Goal: Task Accomplishment & Management: Manage account settings

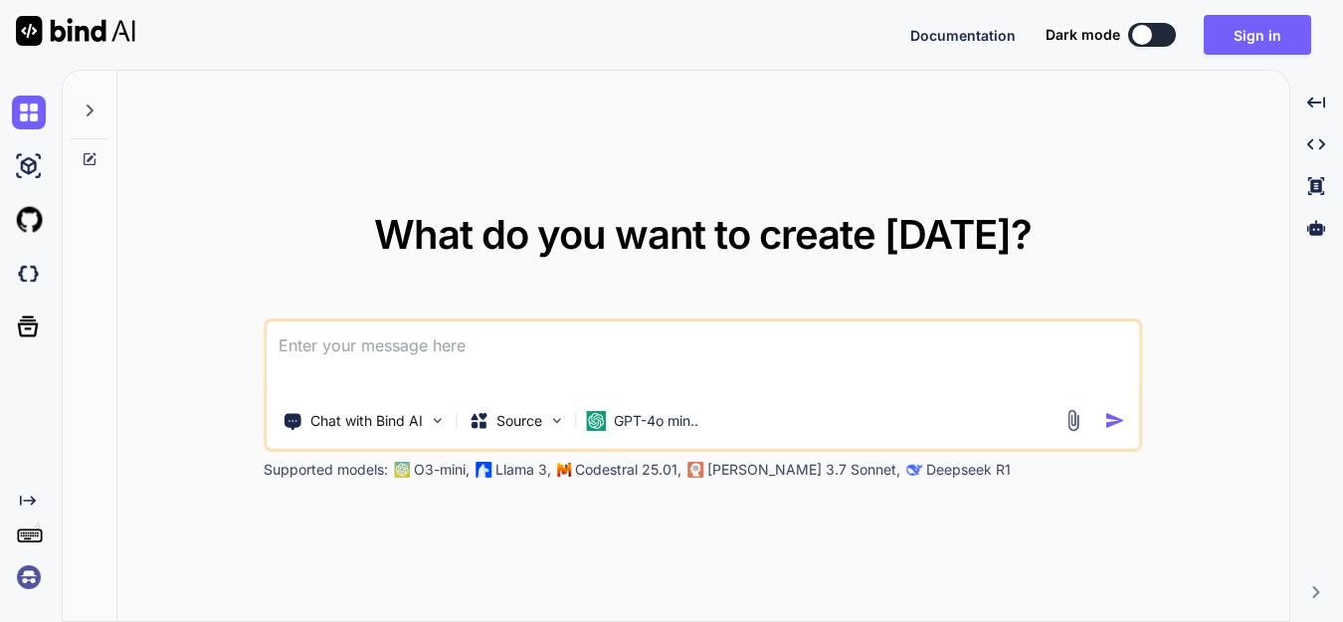
click at [1080, 425] on img at bounding box center [1073, 420] width 23 height 23
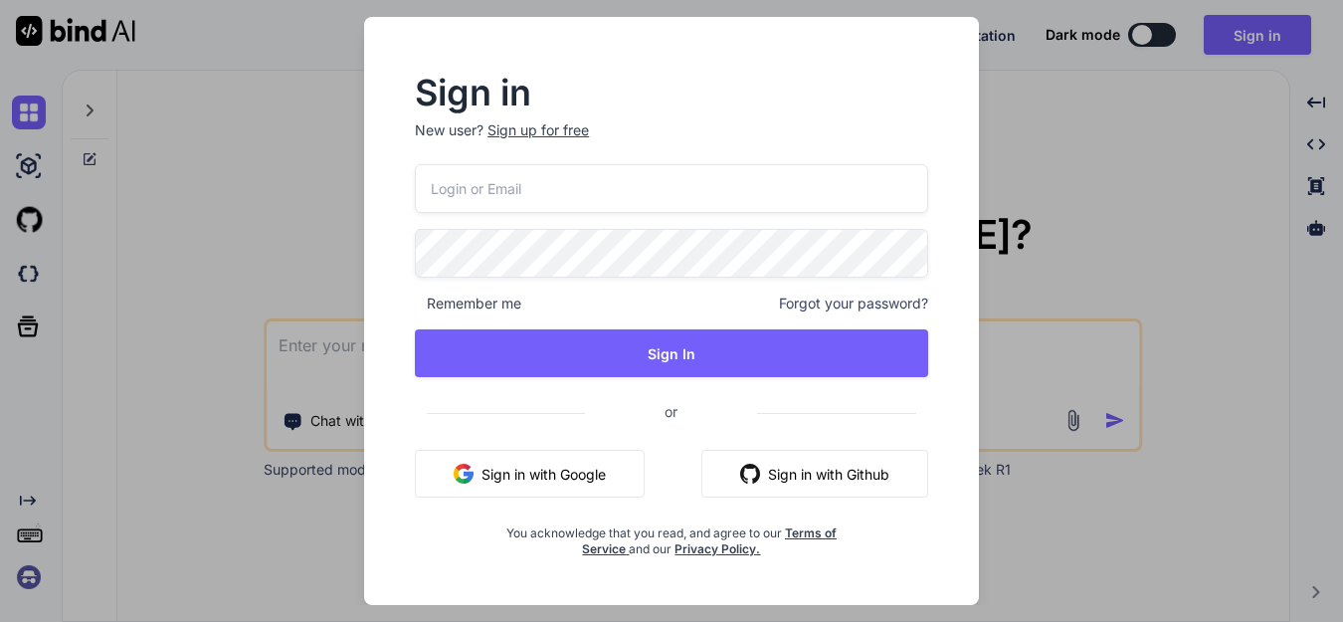
click at [579, 455] on button "Sign in with Google" at bounding box center [530, 474] width 230 height 48
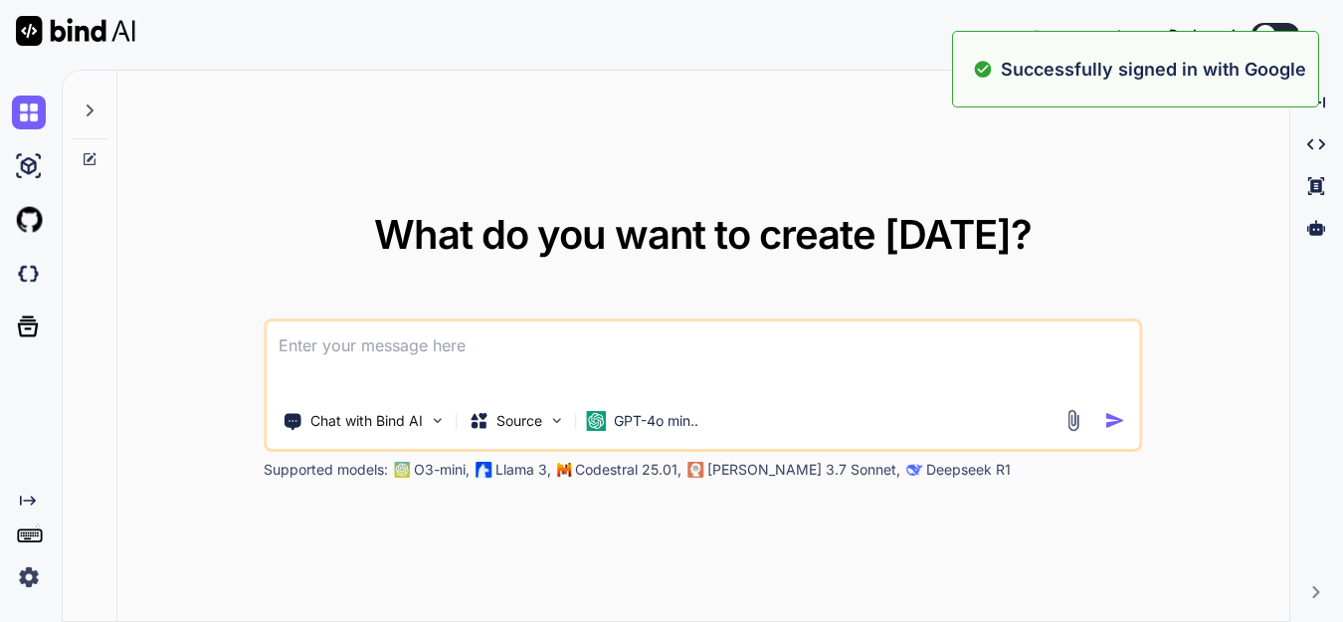
type textarea "x"
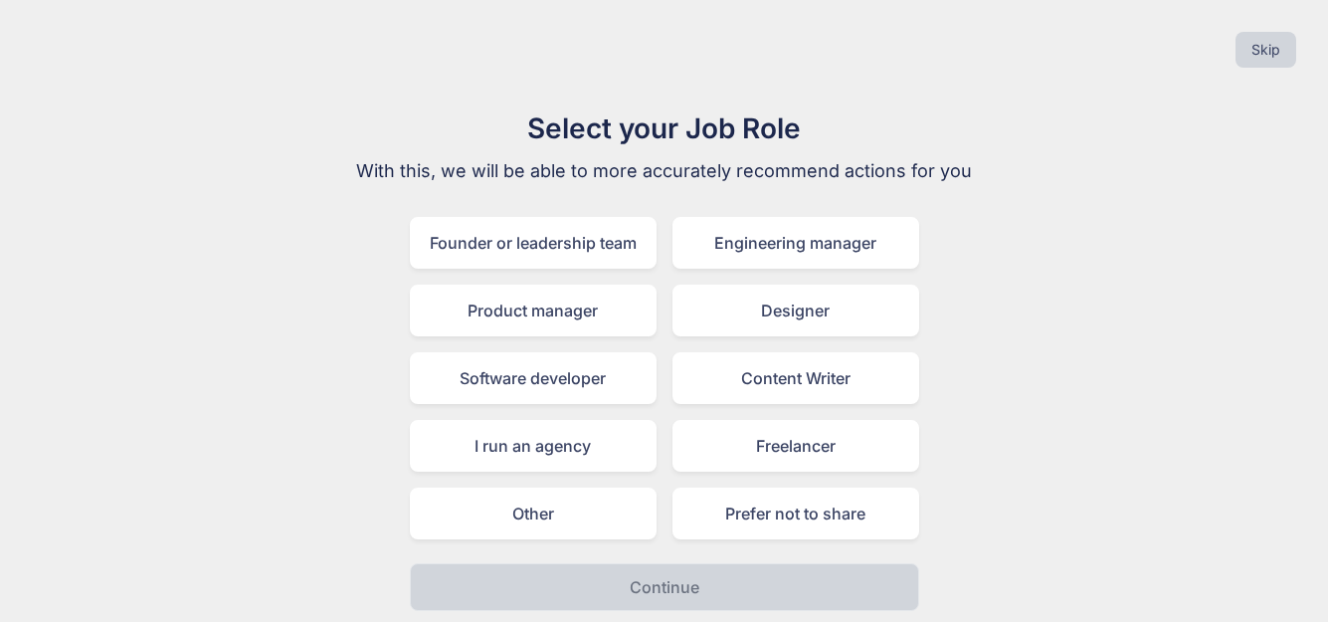
scroll to position [5, 0]
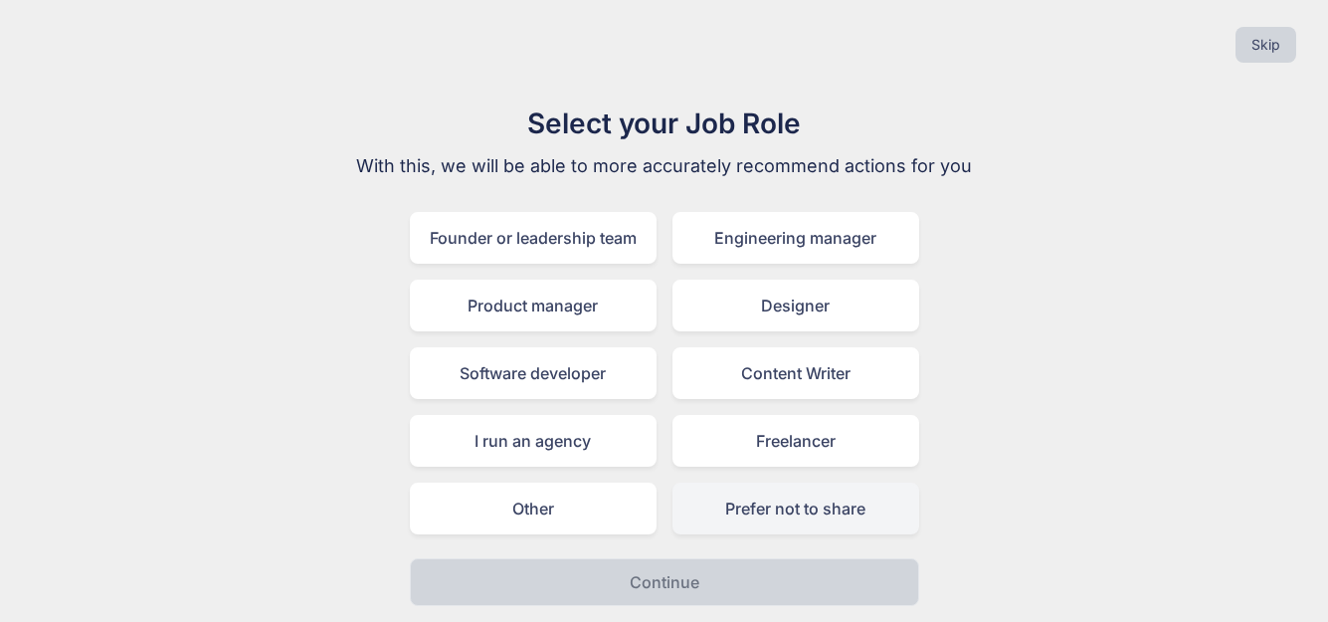
click at [810, 498] on div "Prefer not to share" at bounding box center [795, 508] width 247 height 52
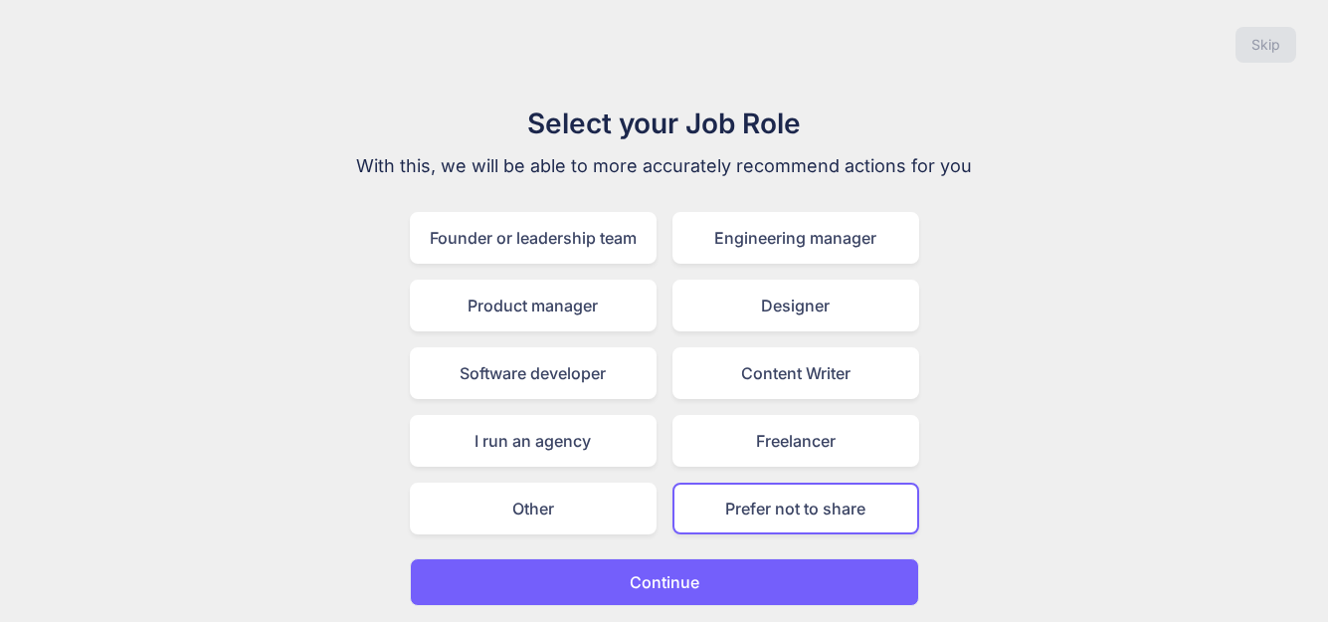
click at [782, 579] on button "Continue" at bounding box center [664, 582] width 509 height 48
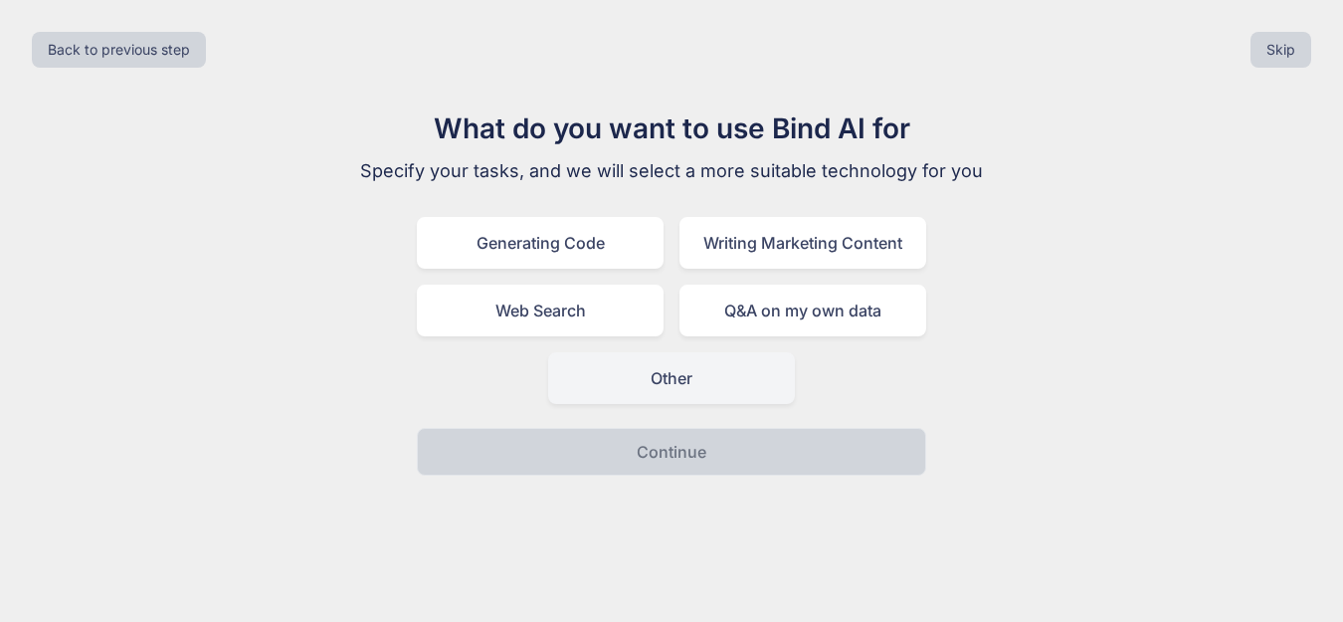
click at [775, 383] on div "Other" at bounding box center [671, 378] width 247 height 52
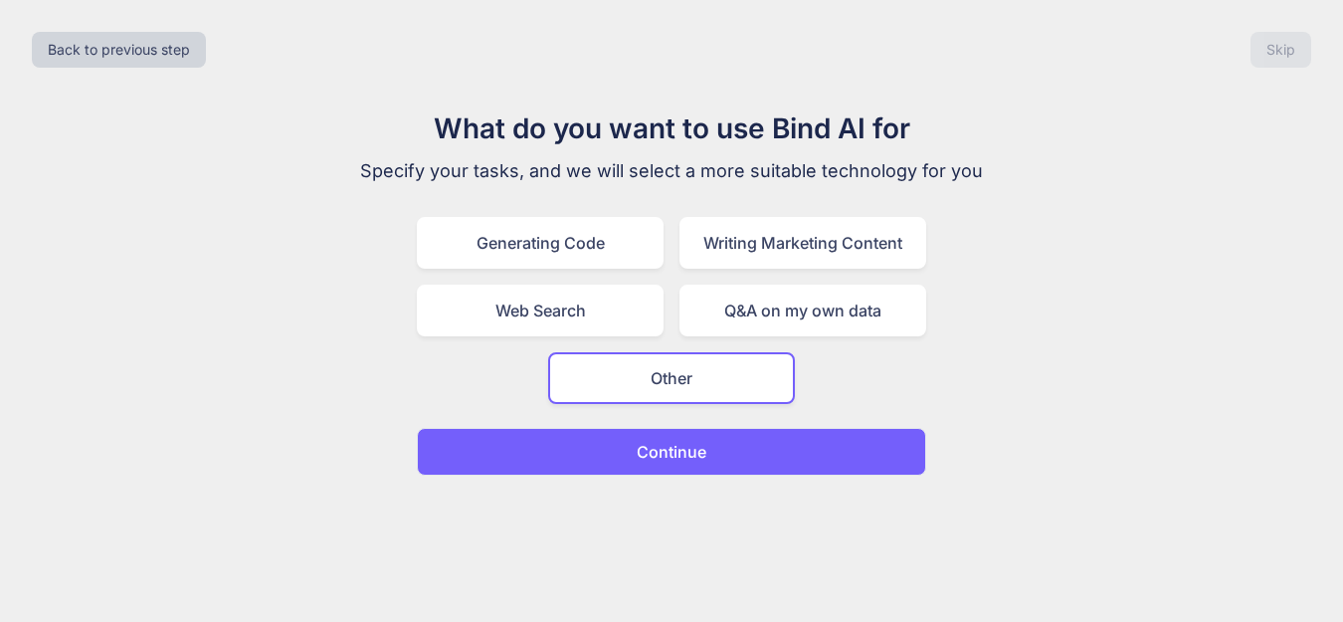
click at [778, 444] on button "Continue" at bounding box center [671, 452] width 509 height 48
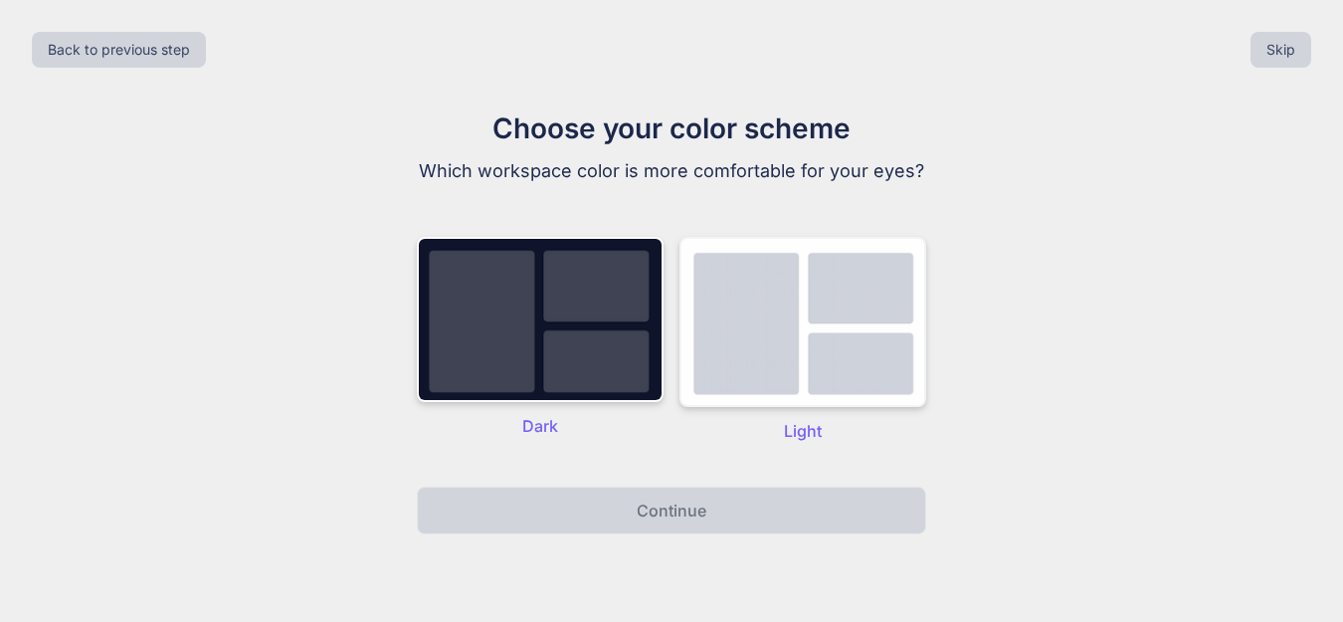
click at [764, 363] on img at bounding box center [802, 322] width 247 height 170
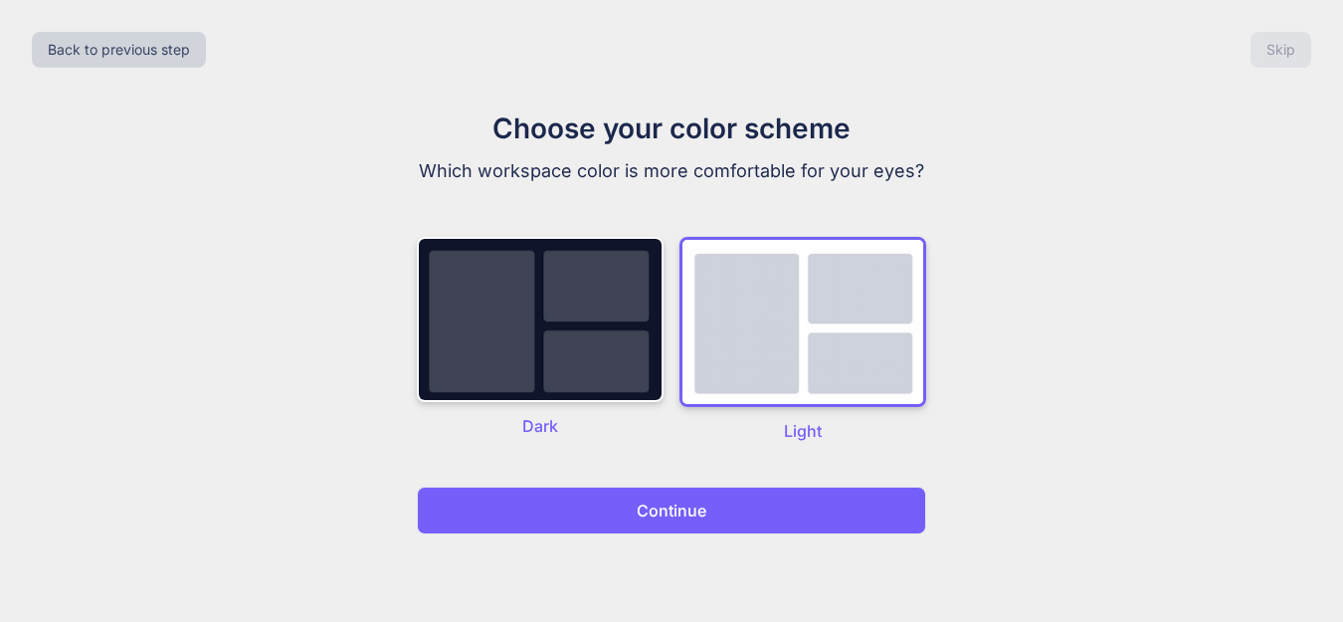
click at [755, 541] on div "Back to previous step Skip Choose your color scheme Which workspace color is mo…" at bounding box center [671, 311] width 1343 height 622
click at [755, 493] on button "Continue" at bounding box center [671, 510] width 509 height 48
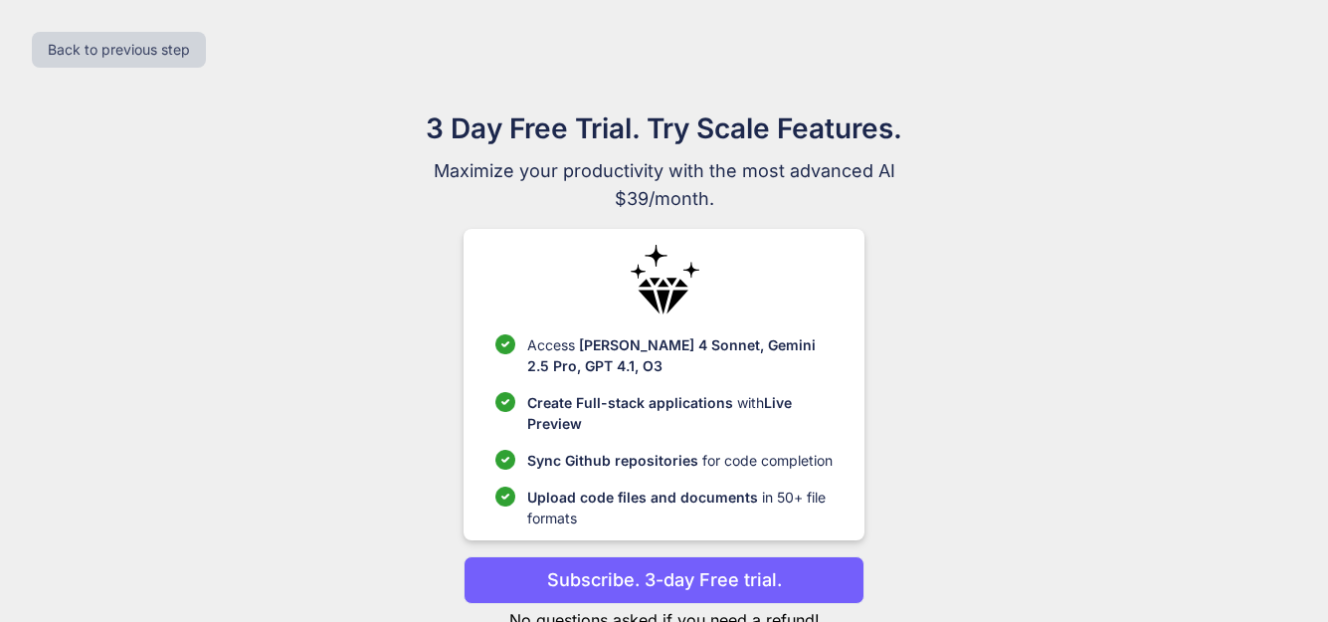
scroll to position [66, 0]
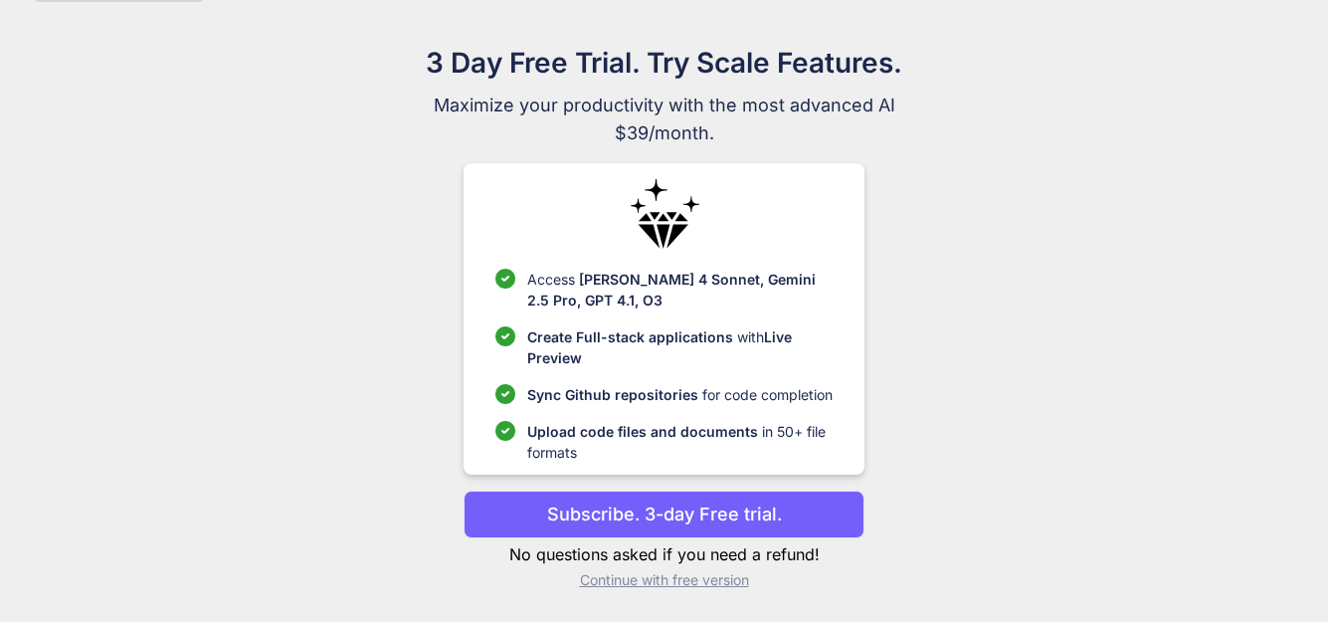
click at [706, 533] on button "Subscribe. 3-day Free trial." at bounding box center [664, 514] width 401 height 48
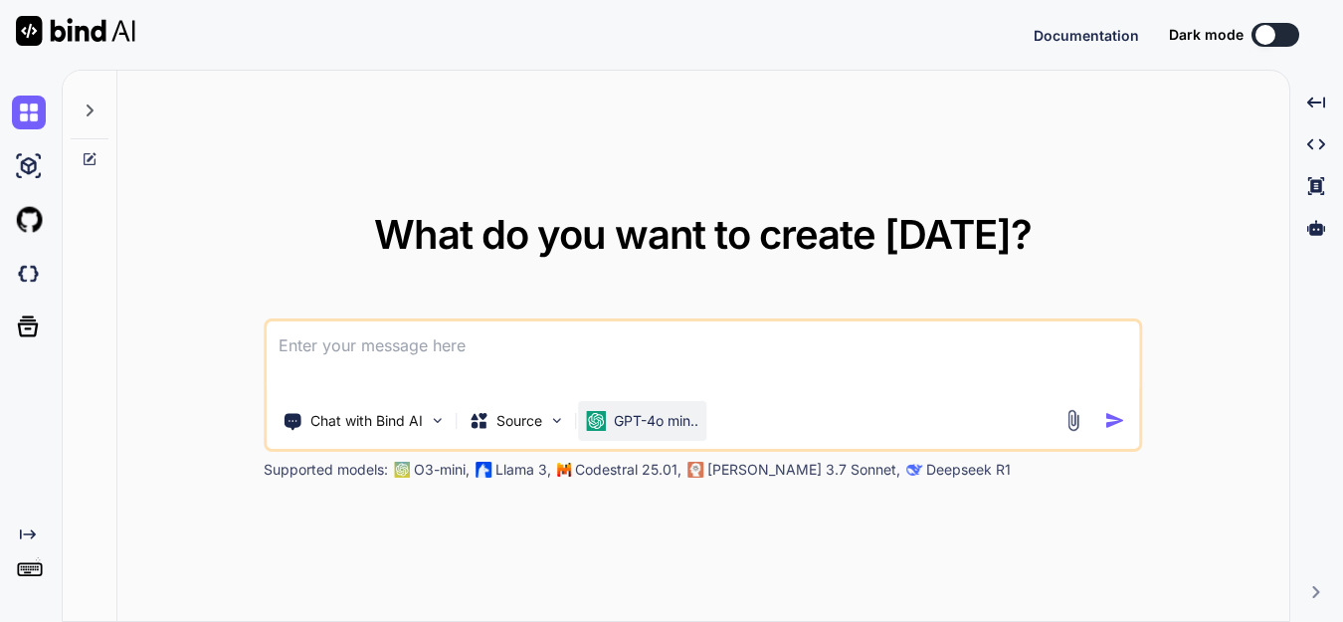
click at [646, 429] on p "GPT-4o min.." at bounding box center [656, 421] width 85 height 20
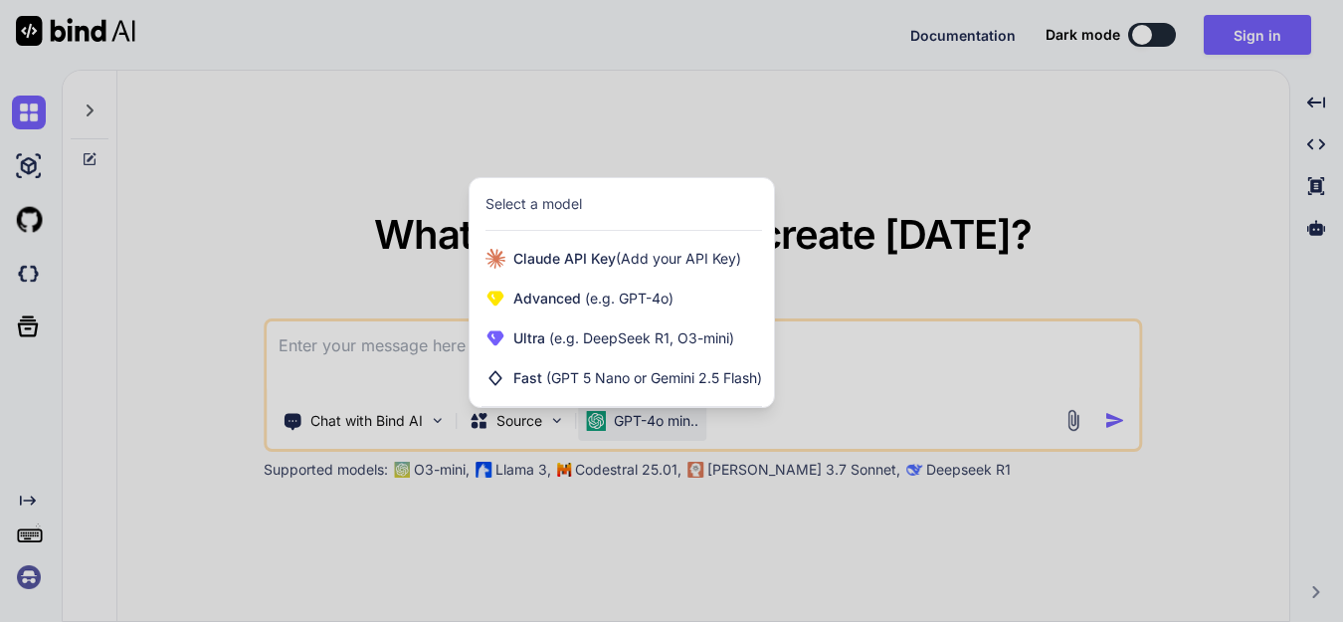
click at [911, 398] on div at bounding box center [671, 311] width 1343 height 622
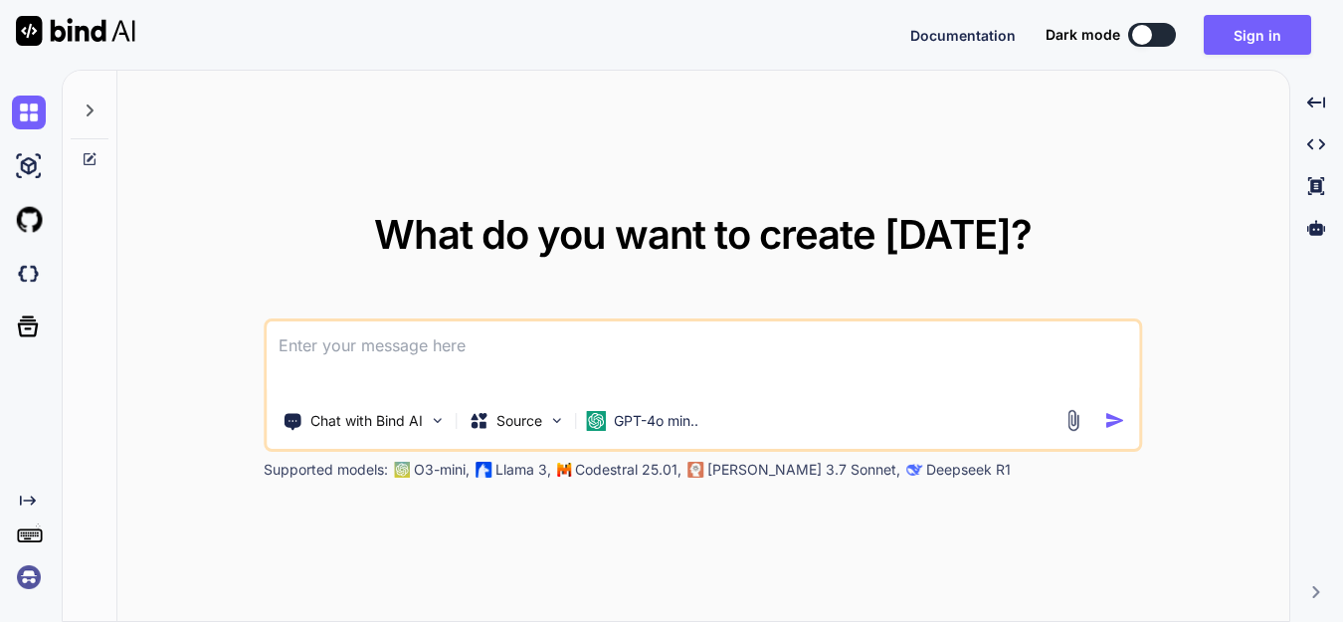
click at [1071, 422] on img at bounding box center [1073, 420] width 23 height 23
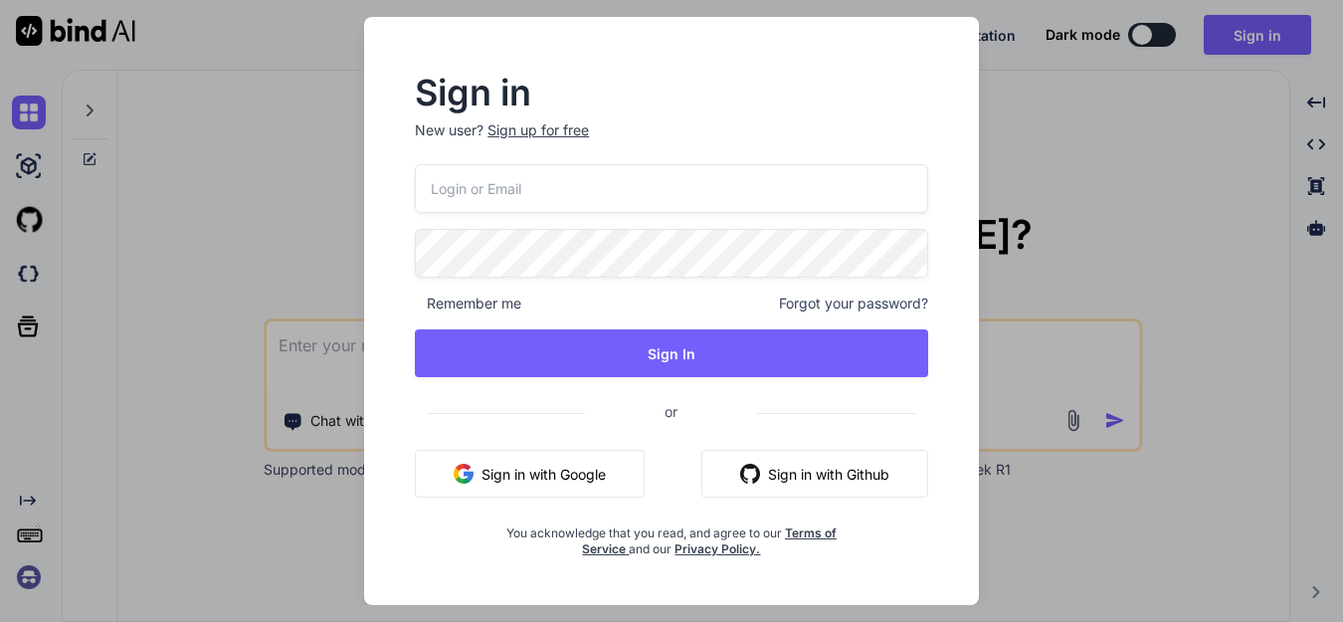
click at [603, 462] on button "Sign in with Google" at bounding box center [530, 474] width 230 height 48
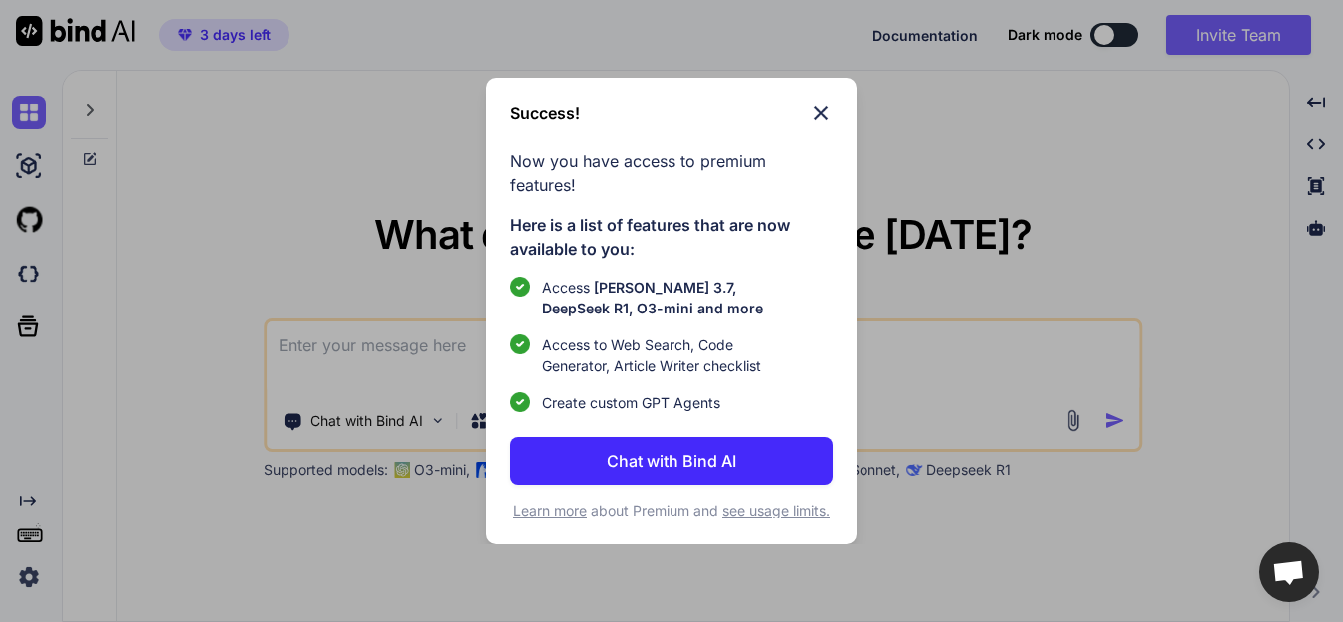
click at [829, 112] on img at bounding box center [821, 113] width 24 height 24
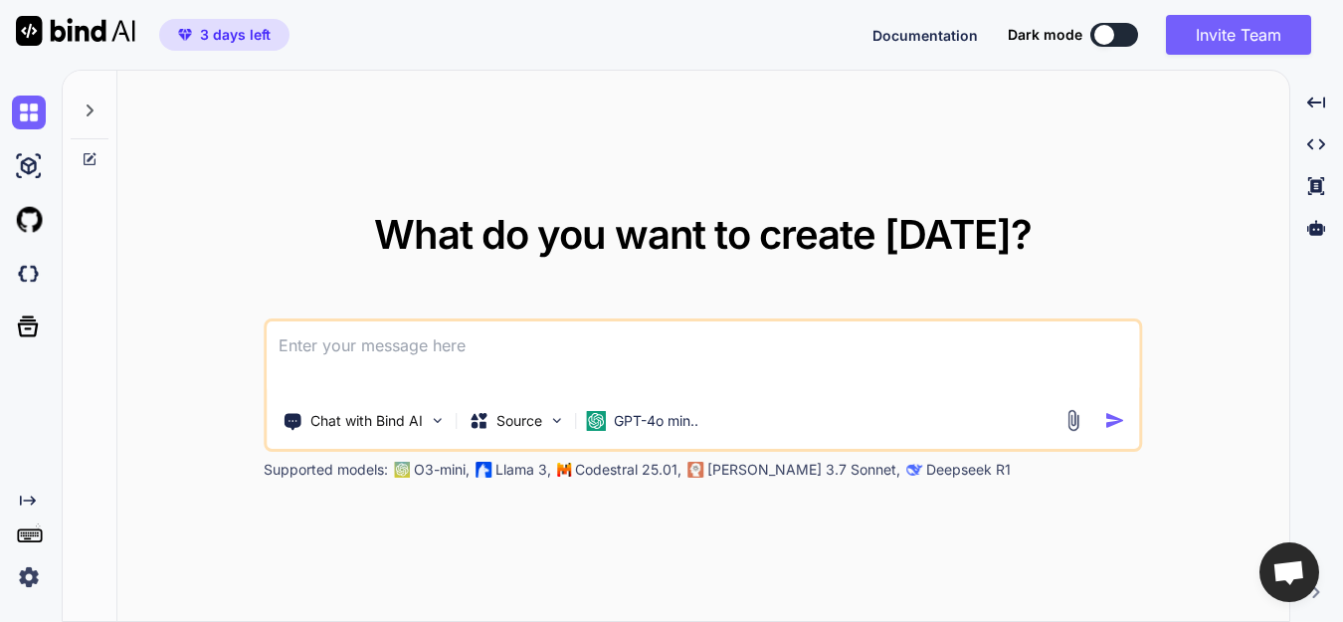
click at [1072, 422] on img at bounding box center [1073, 420] width 23 height 23
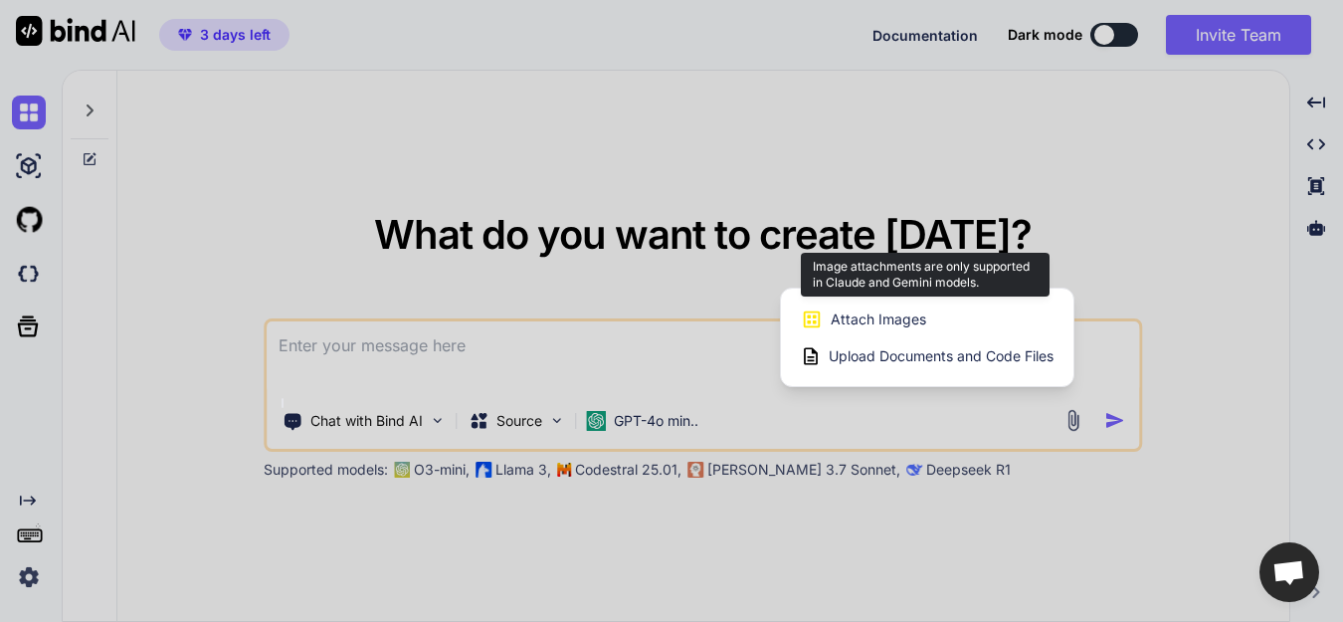
click at [896, 318] on span "Attach Images" at bounding box center [878, 319] width 95 height 20
click at [916, 324] on span "Attach Images" at bounding box center [878, 319] width 95 height 20
click at [828, 315] on div "Attach Images Image attachments are only supported in Claude and Gemini models." at bounding box center [927, 319] width 253 height 38
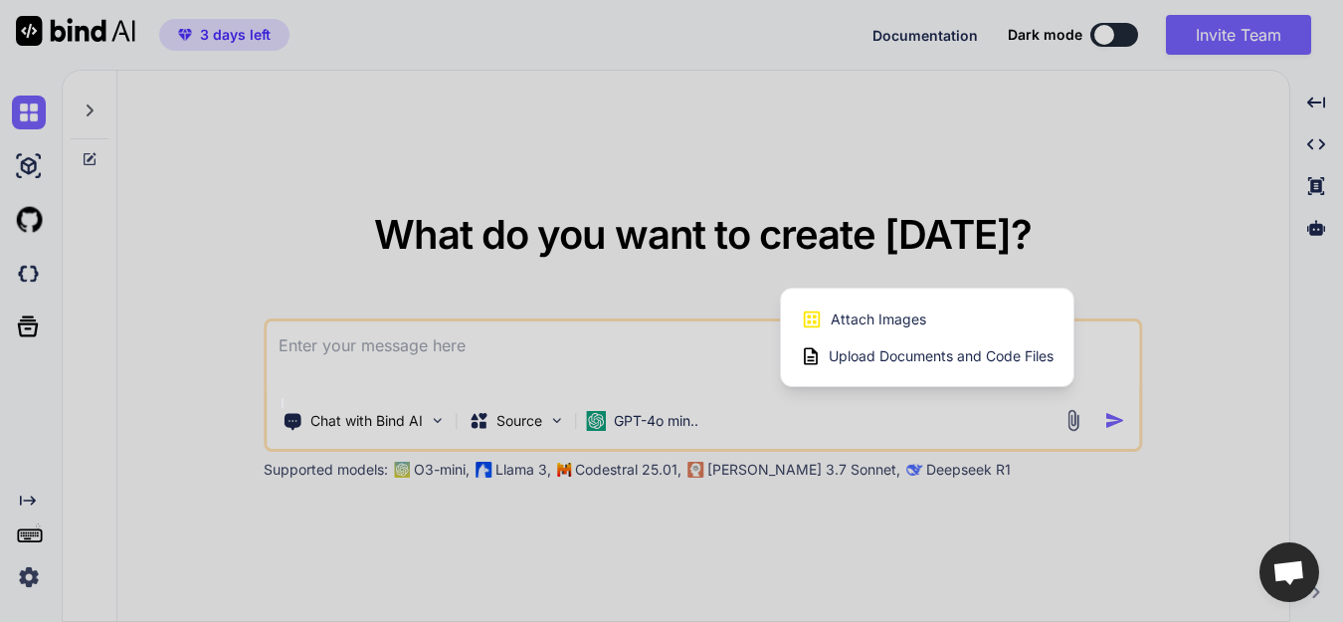
click at [618, 322] on div at bounding box center [671, 311] width 1343 height 622
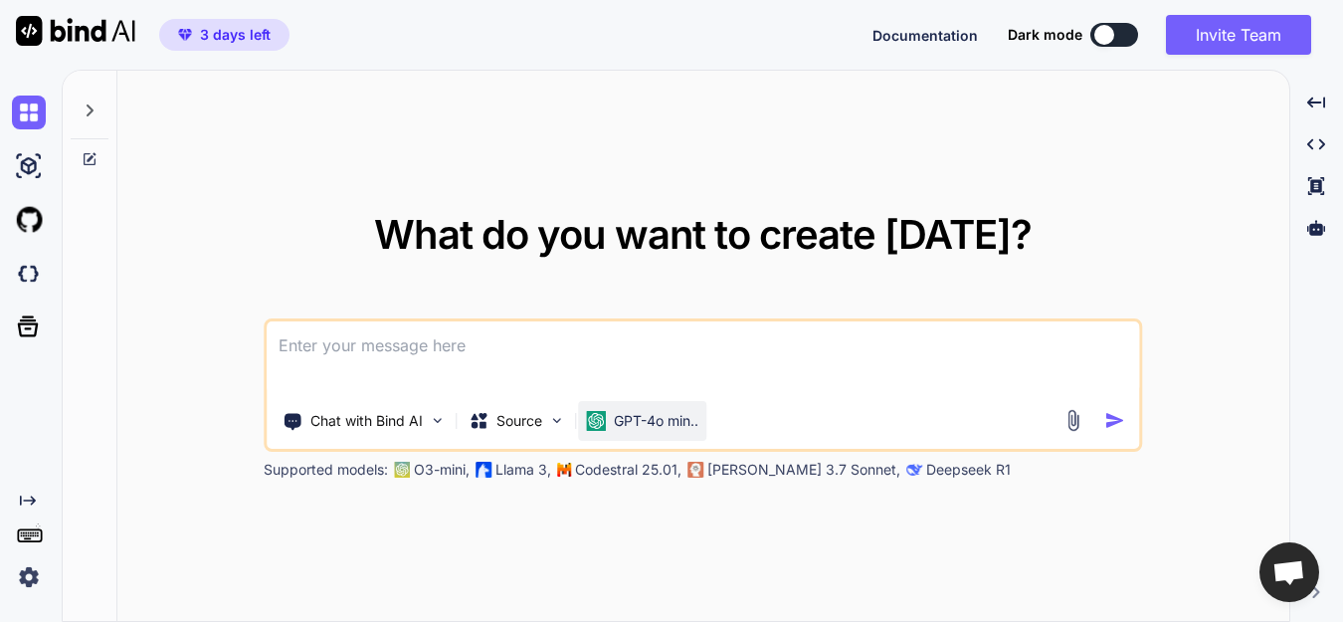
click at [665, 430] on p "GPT-4o min.." at bounding box center [656, 421] width 85 height 20
click at [687, 419] on p "GPT-4o min.." at bounding box center [656, 421] width 85 height 20
click at [597, 411] on img at bounding box center [596, 421] width 20 height 20
click at [561, 417] on img at bounding box center [556, 420] width 17 height 17
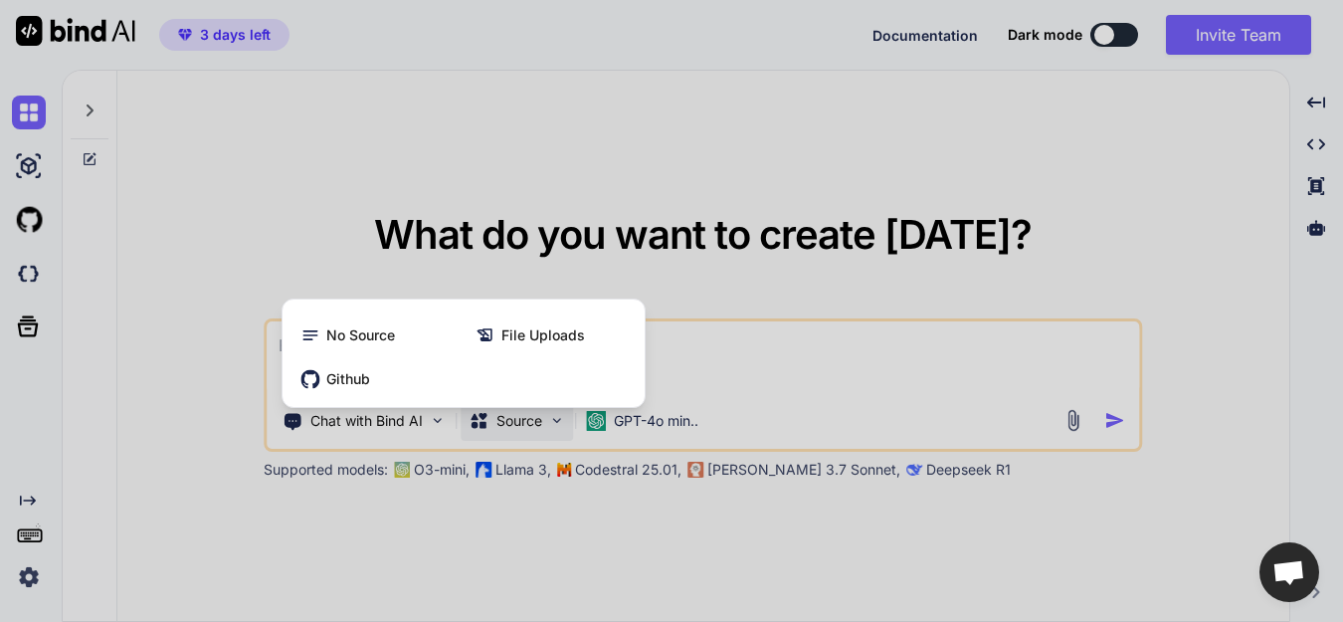
click at [561, 417] on div at bounding box center [671, 311] width 1343 height 622
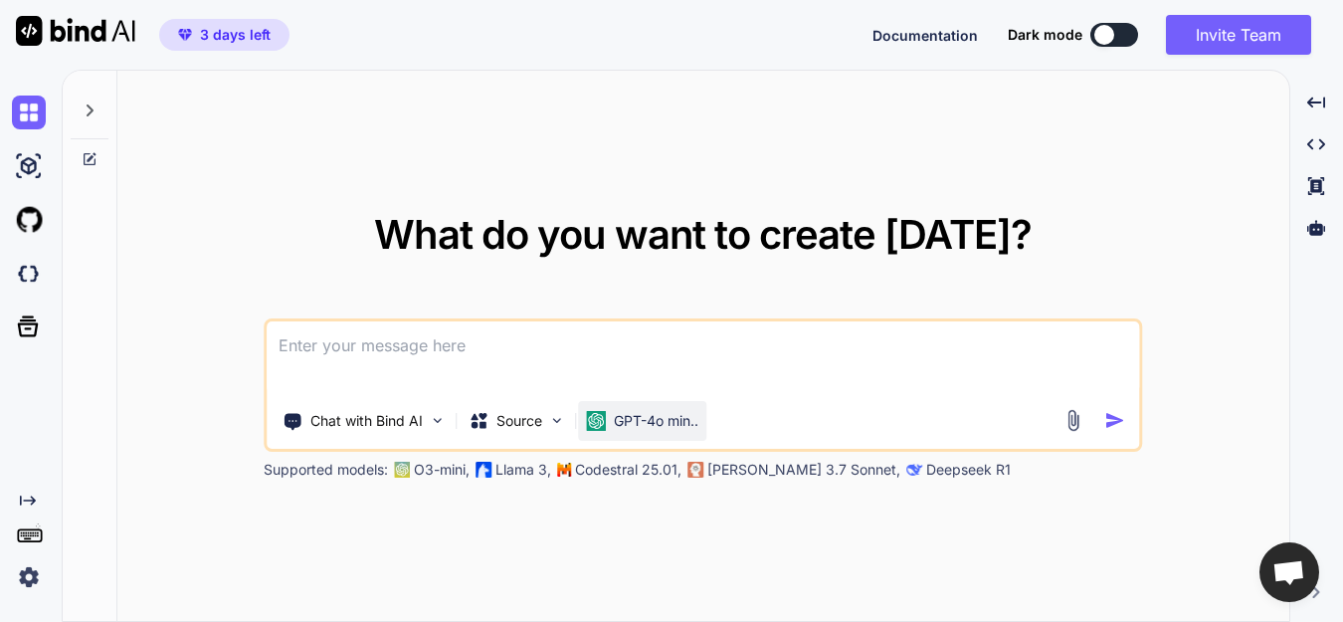
click at [638, 425] on p "GPT-4o min.." at bounding box center [656, 421] width 85 height 20
click at [545, 420] on div "Source" at bounding box center [517, 421] width 112 height 40
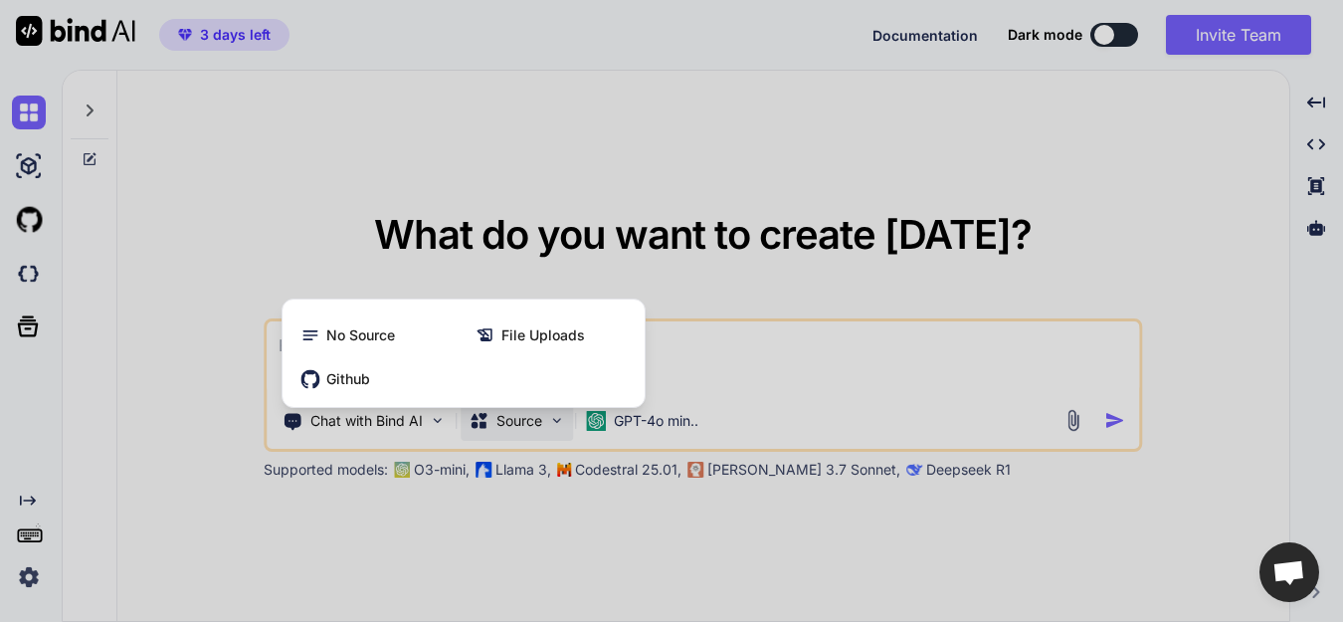
click at [772, 369] on div at bounding box center [671, 311] width 1343 height 622
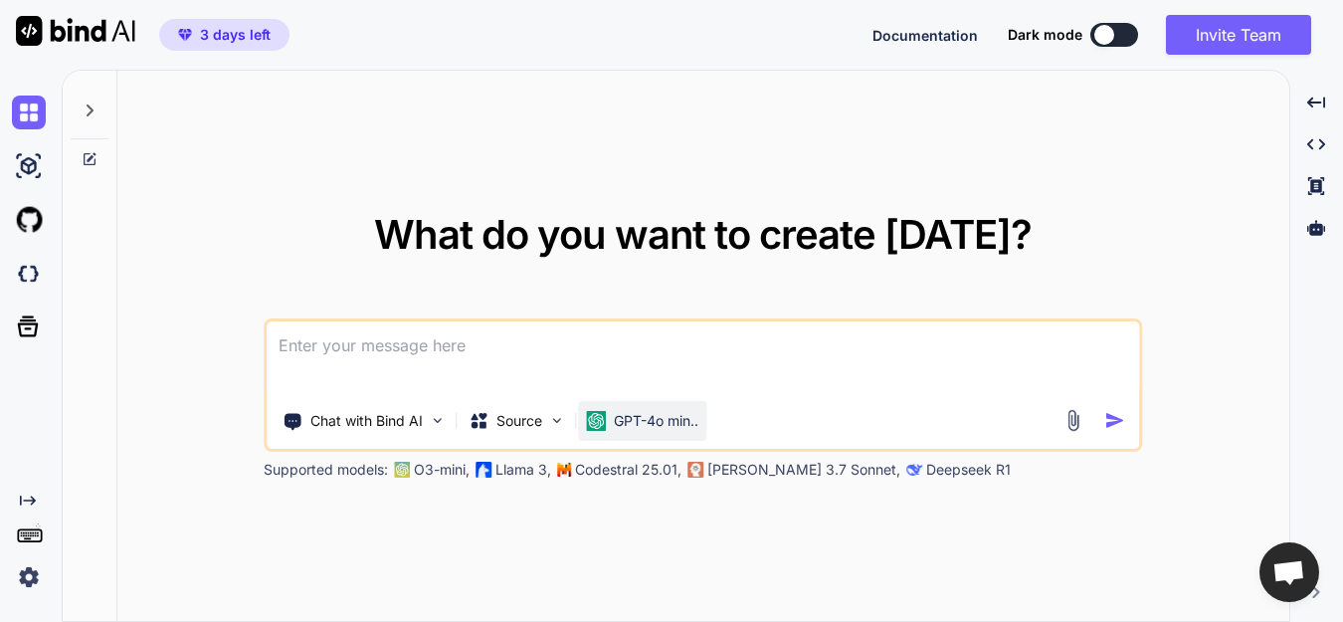
click at [645, 413] on p "GPT-4o min.." at bounding box center [656, 421] width 85 height 20
click at [677, 426] on p "GPT-4o min.." at bounding box center [656, 421] width 85 height 20
click at [1055, 422] on div "Chat with Bind AI Source GPT-4o min.." at bounding box center [664, 421] width 795 height 40
click at [1080, 423] on img at bounding box center [1073, 420] width 23 height 23
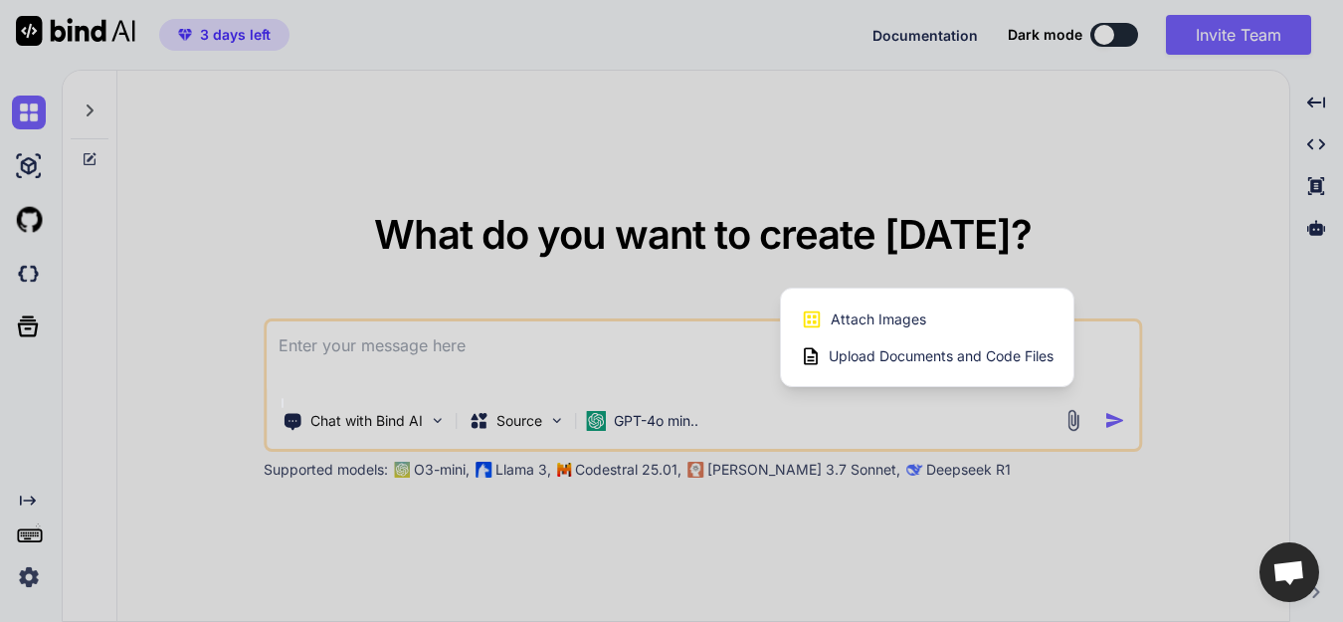
click at [1080, 423] on div at bounding box center [671, 311] width 1343 height 622
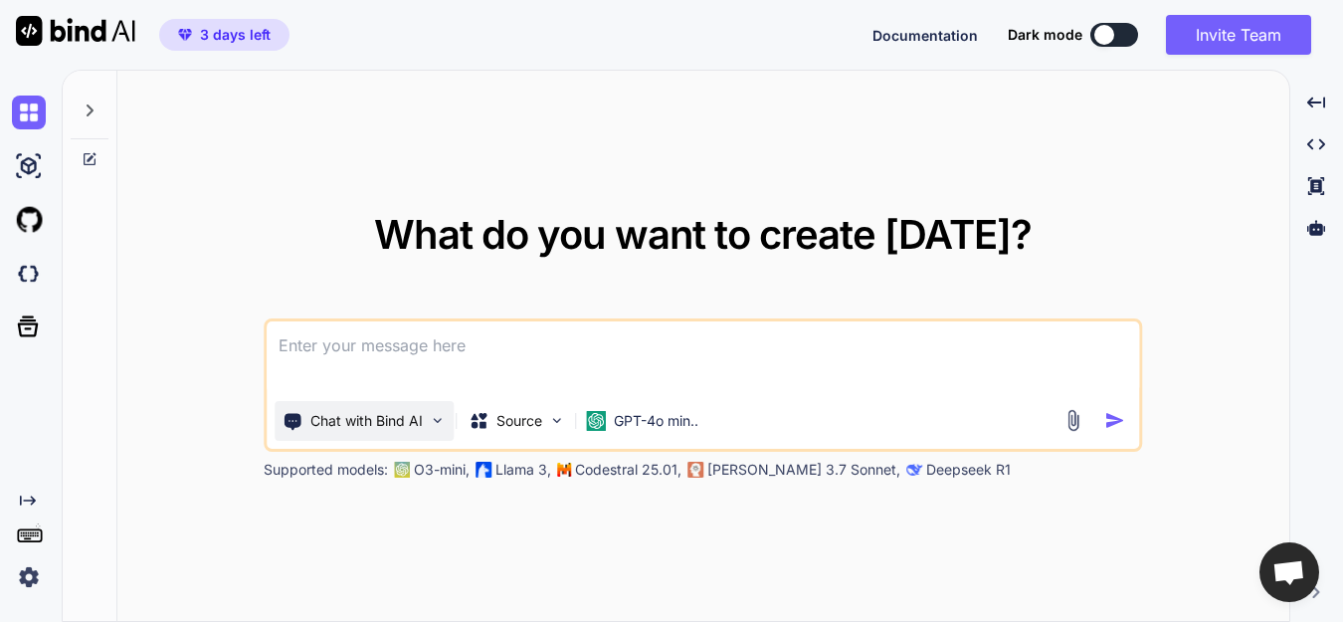
click at [315, 422] on p "Chat with Bind AI" at bounding box center [366, 421] width 112 height 20
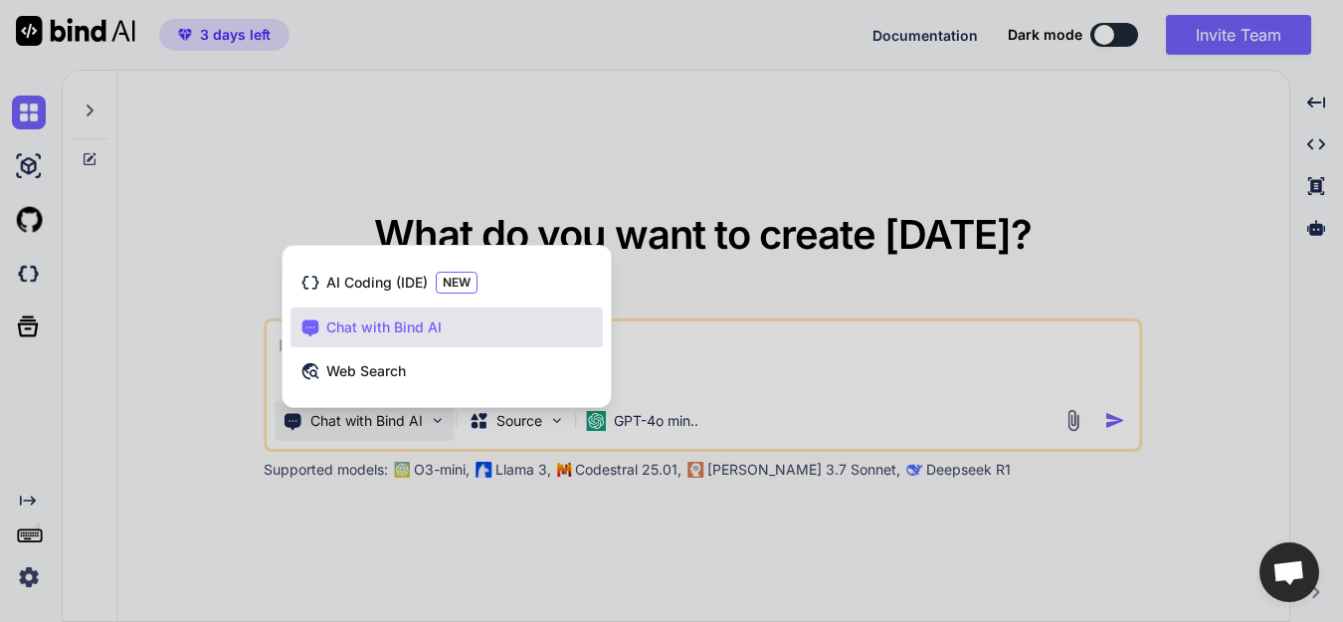
click at [328, 428] on div at bounding box center [671, 311] width 1343 height 622
type textarea "x"
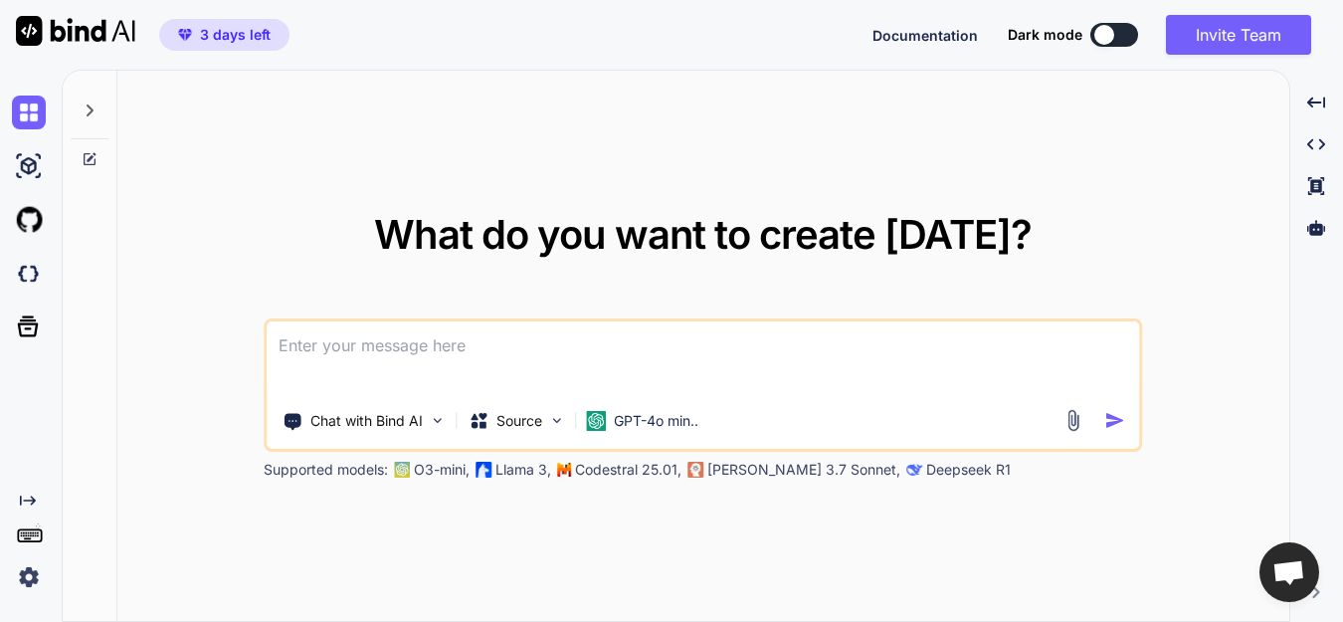
click at [373, 355] on textarea at bounding box center [703, 358] width 872 height 74
type textarea "m"
type textarea "x"
type textarea "me"
type textarea "x"
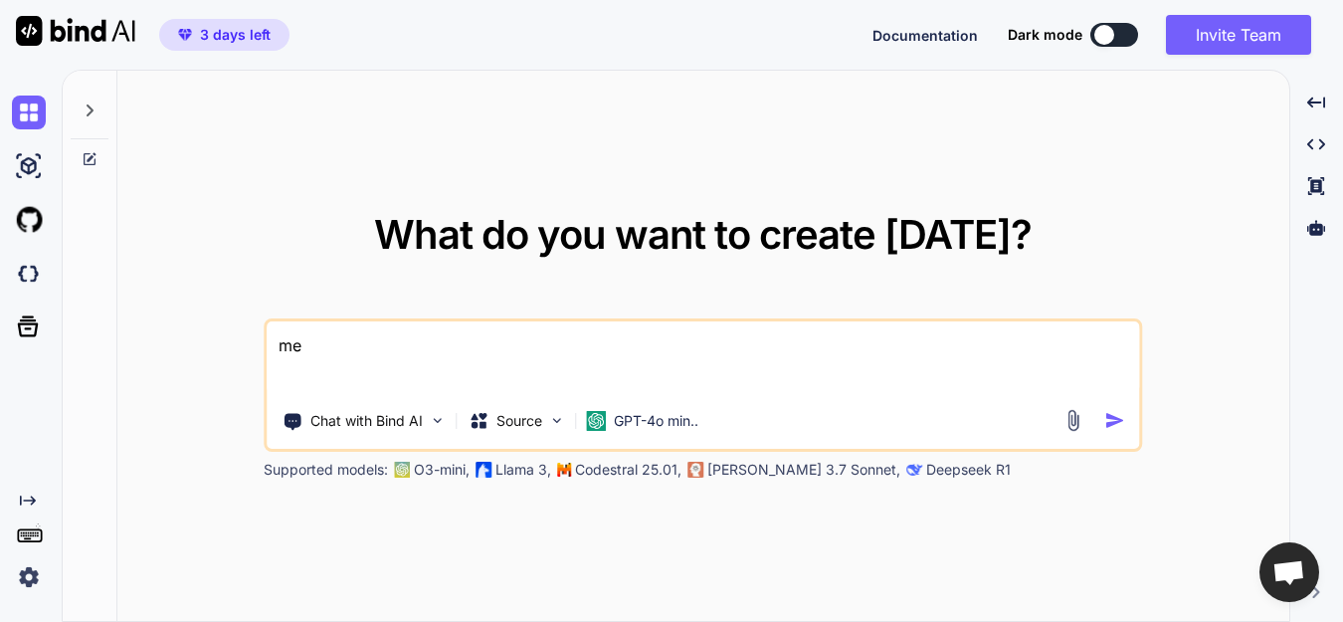
type textarea "m"
type textarea "x"
type textarea "n"
type textarea "x"
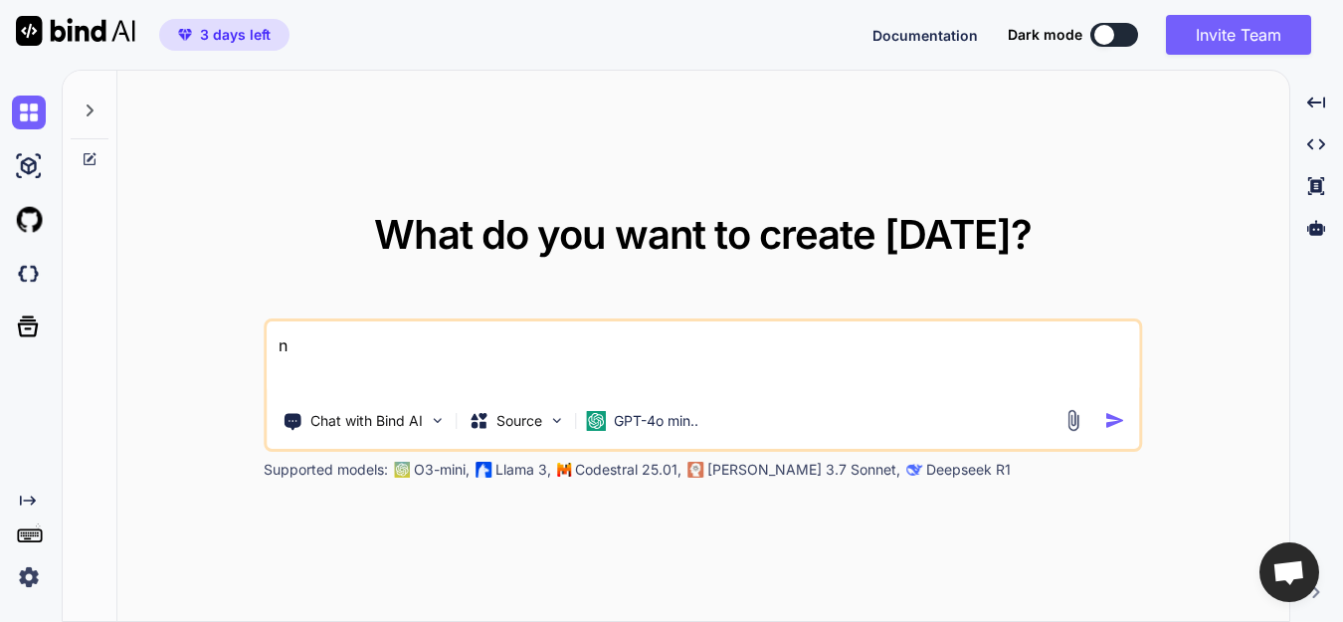
type textarea "ne"
type textarea "x"
type textarea "nee"
type textarea "x"
type textarea "need"
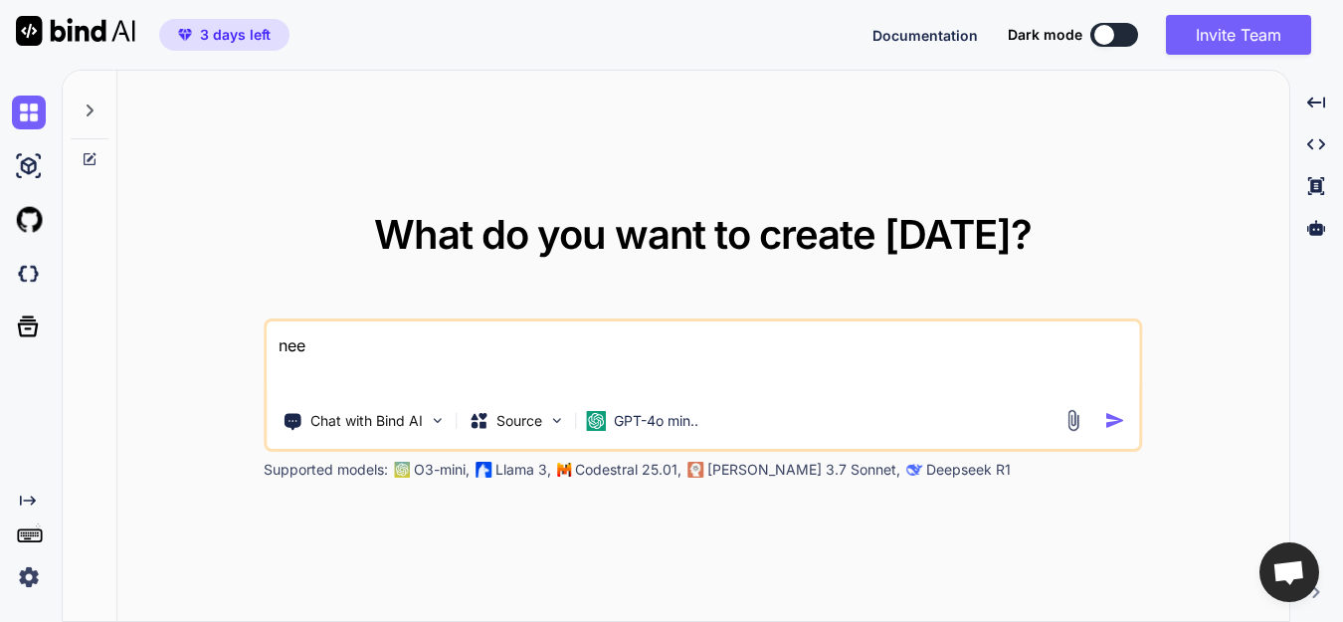
type textarea "x"
type textarea "need"
type textarea "x"
type textarea "need a"
type textarea "x"
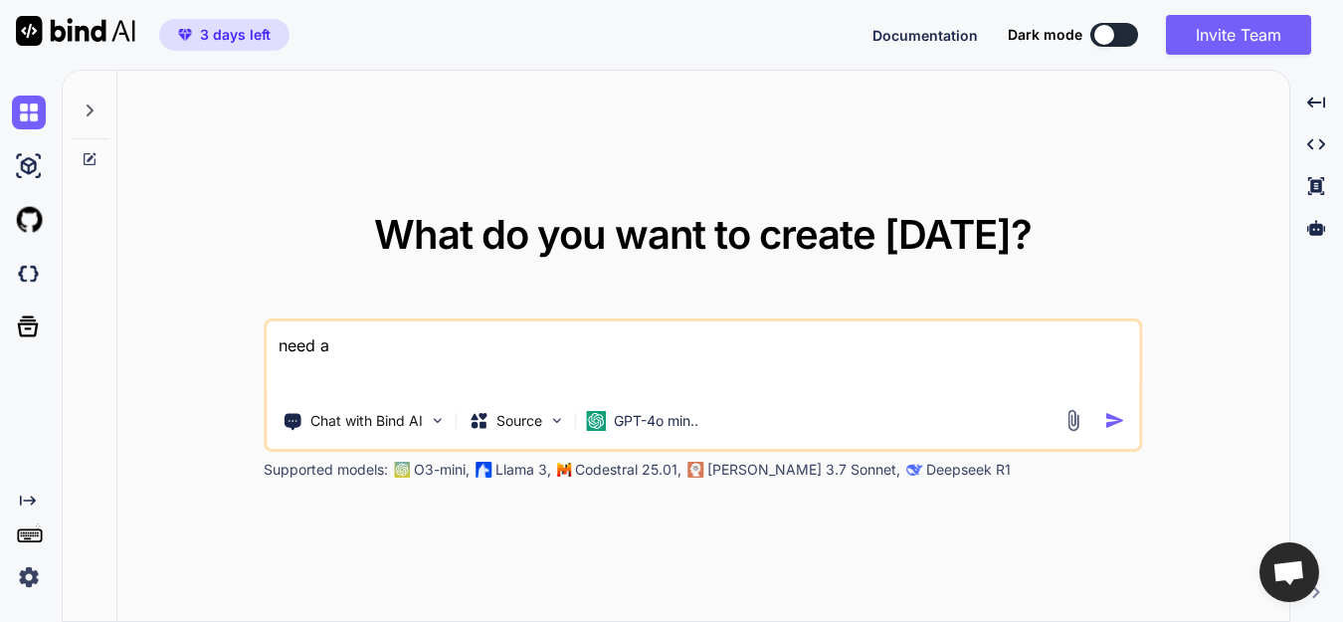
type textarea "need a"
type textarea "x"
type textarea "need a c"
type textarea "x"
type textarea "need a cl"
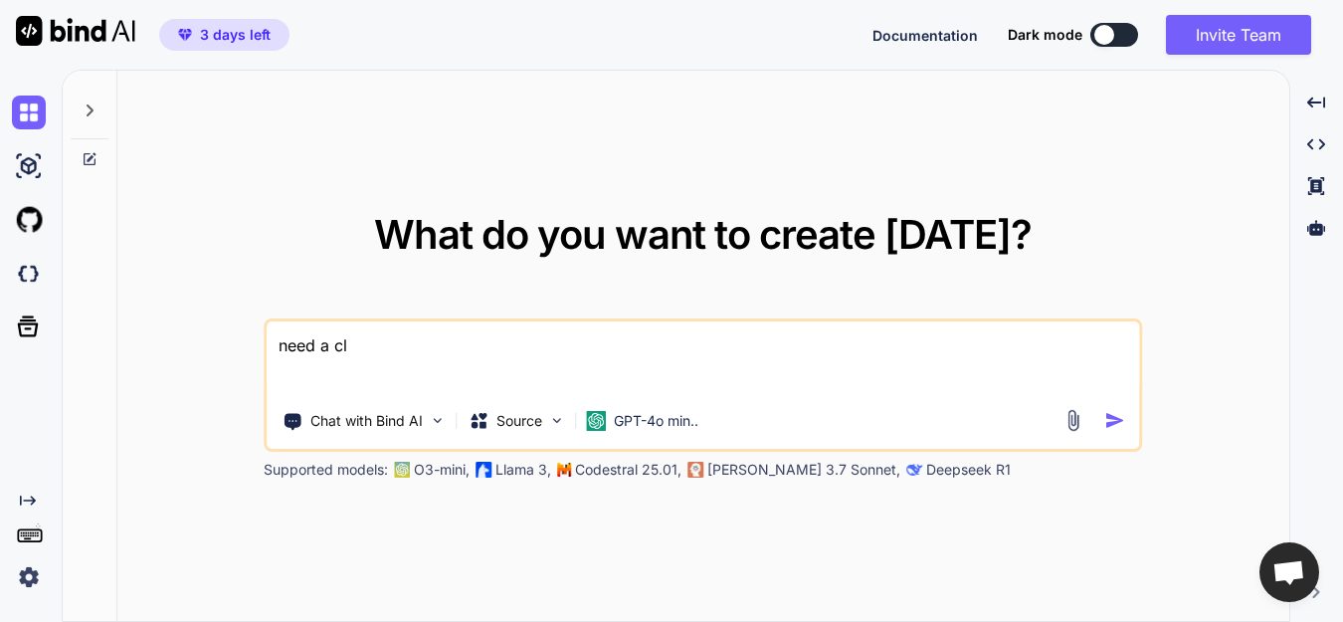
type textarea "x"
type textarea "need a clo"
type textarea "x"
type textarea "need a clon"
type textarea "x"
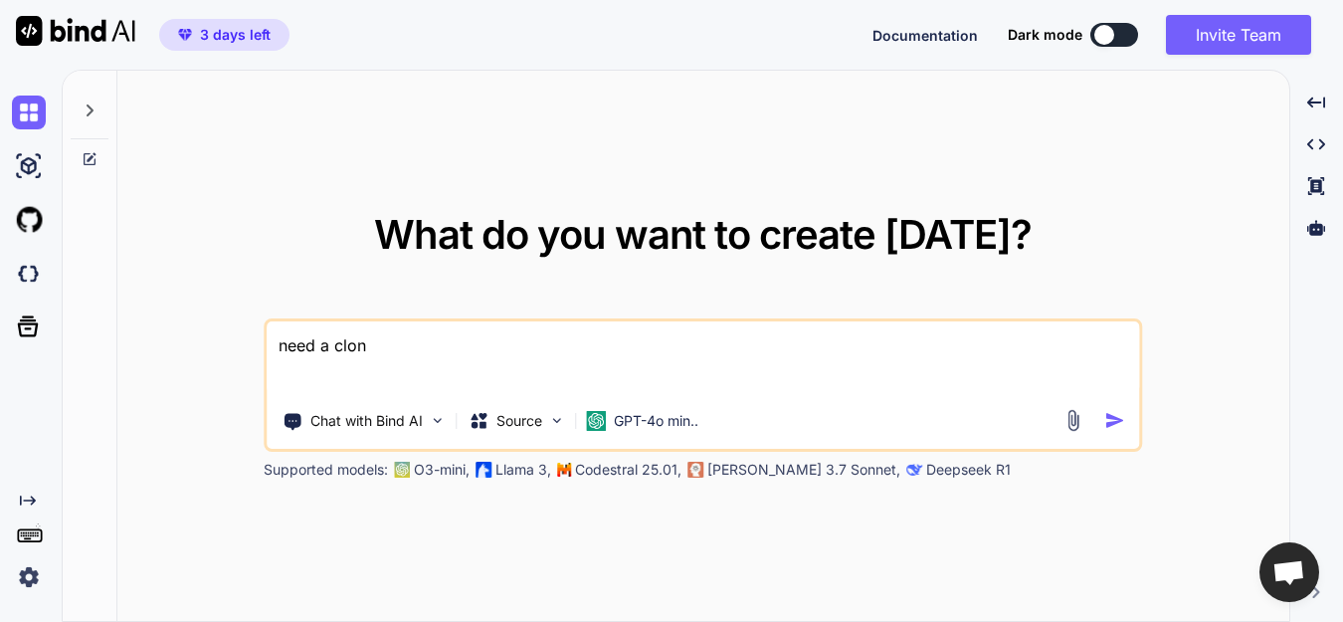
type textarea "need a clone"
type textarea "x"
type textarea "need a clone"
type textarea "x"
type textarea "need a clone o"
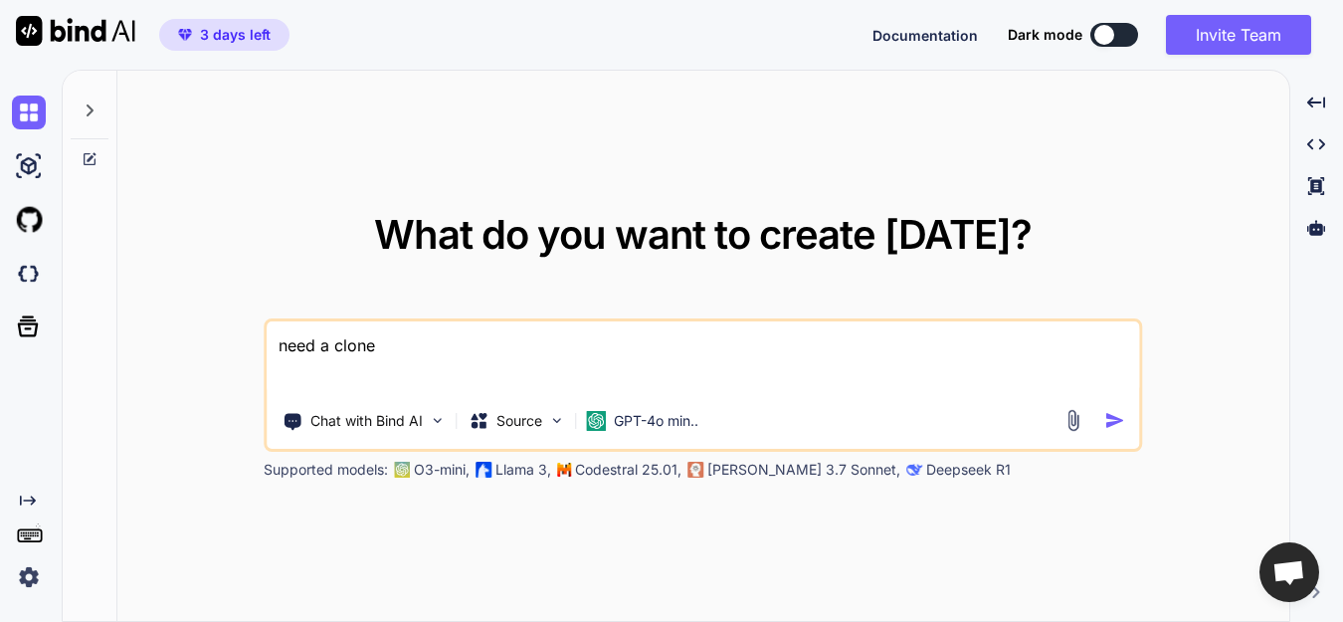
type textarea "x"
type textarea "need a clone of"
type textarea "x"
type textarea "need a clone of"
type textarea "x"
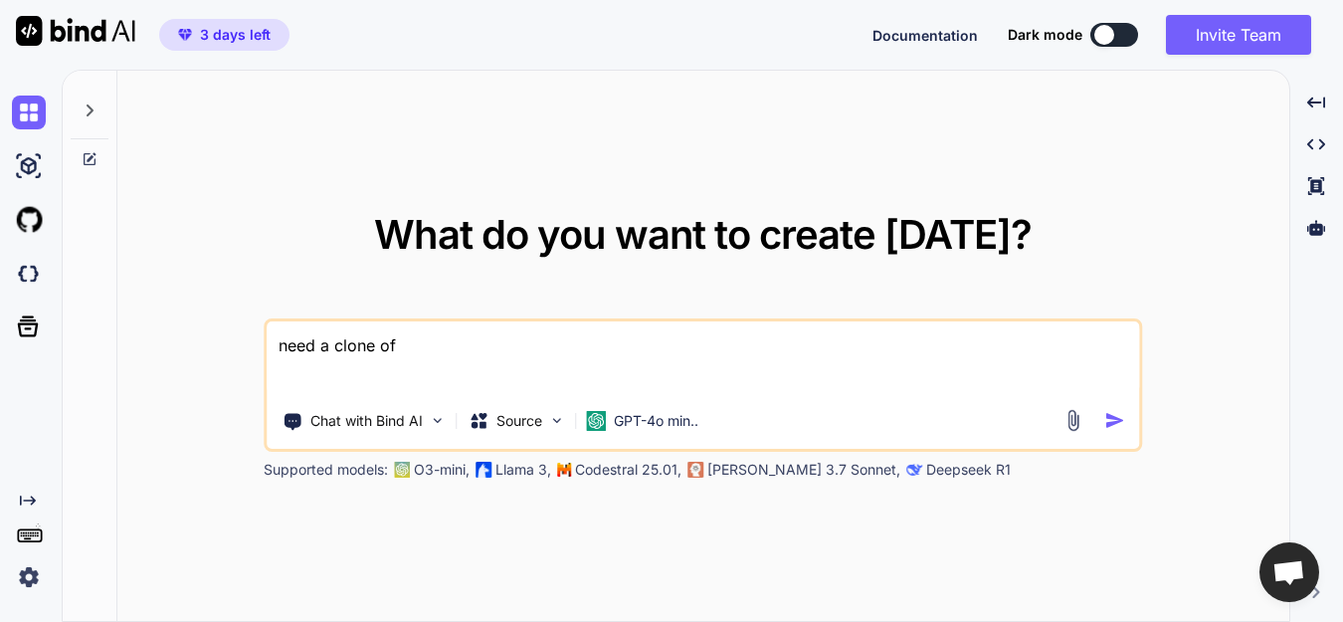
paste textarea "[URL][DOMAIN_NAME]"
type textarea "need a clone of [URL][DOMAIN_NAME]"
type textarea "x"
type textarea "need a clone of [URL][DOMAIN_NAME]"
type textarea "x"
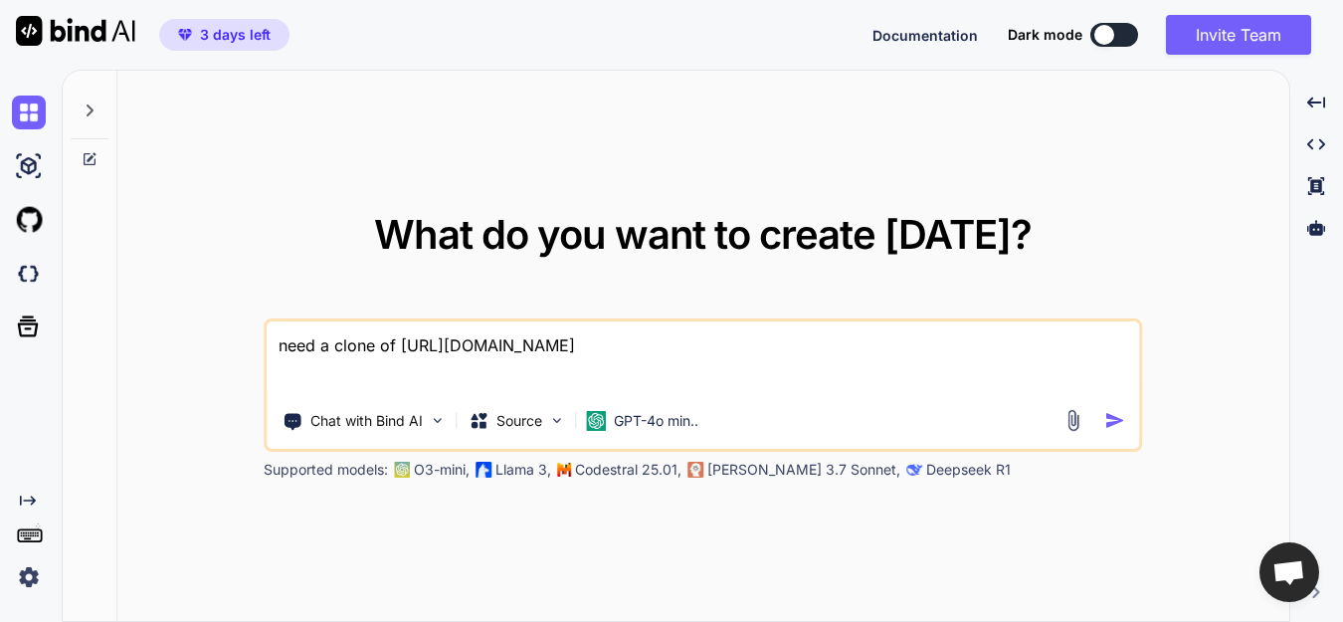
type textarea "need a clone of [URL][DOMAIN_NAME]"
click at [1106, 434] on div "Chat with Bind AI Source GPT-4o min.." at bounding box center [700, 421] width 866 height 40
click at [1111, 427] on img "button" at bounding box center [1115, 420] width 21 height 21
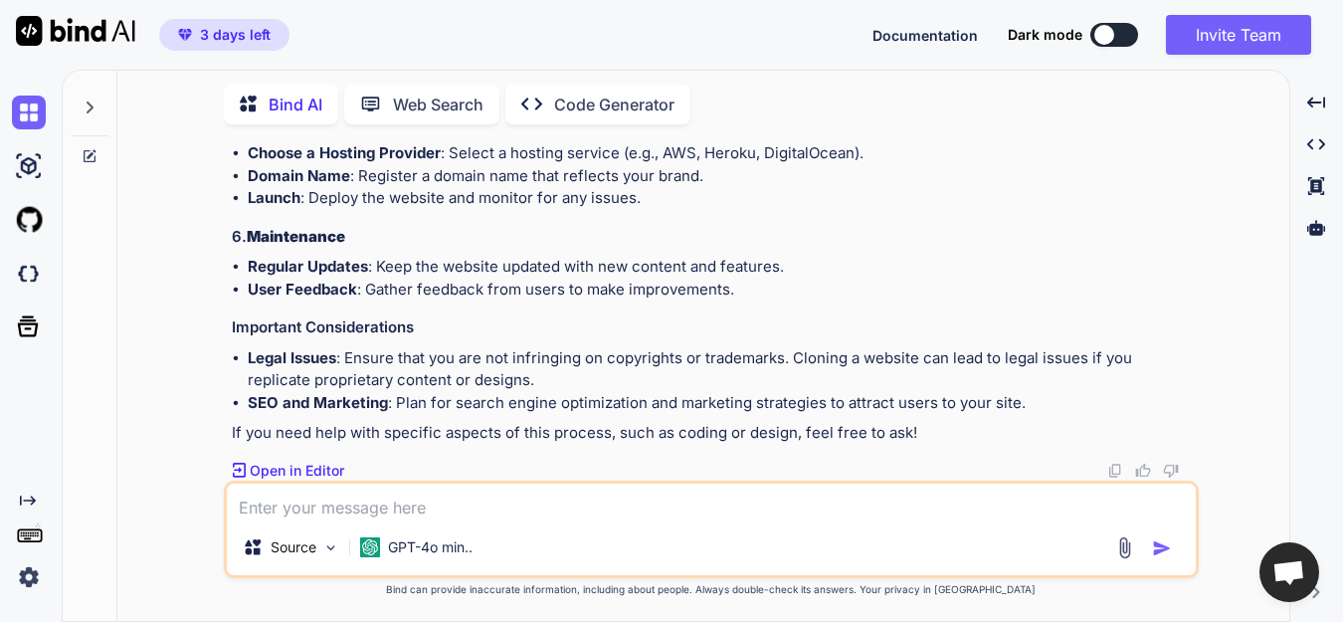
scroll to position [663, 0]
click at [368, 542] on img at bounding box center [370, 547] width 20 height 20
click at [411, 556] on p "GPT-4o min.." at bounding box center [430, 547] width 85 height 20
click at [35, 576] on img at bounding box center [29, 577] width 34 height 34
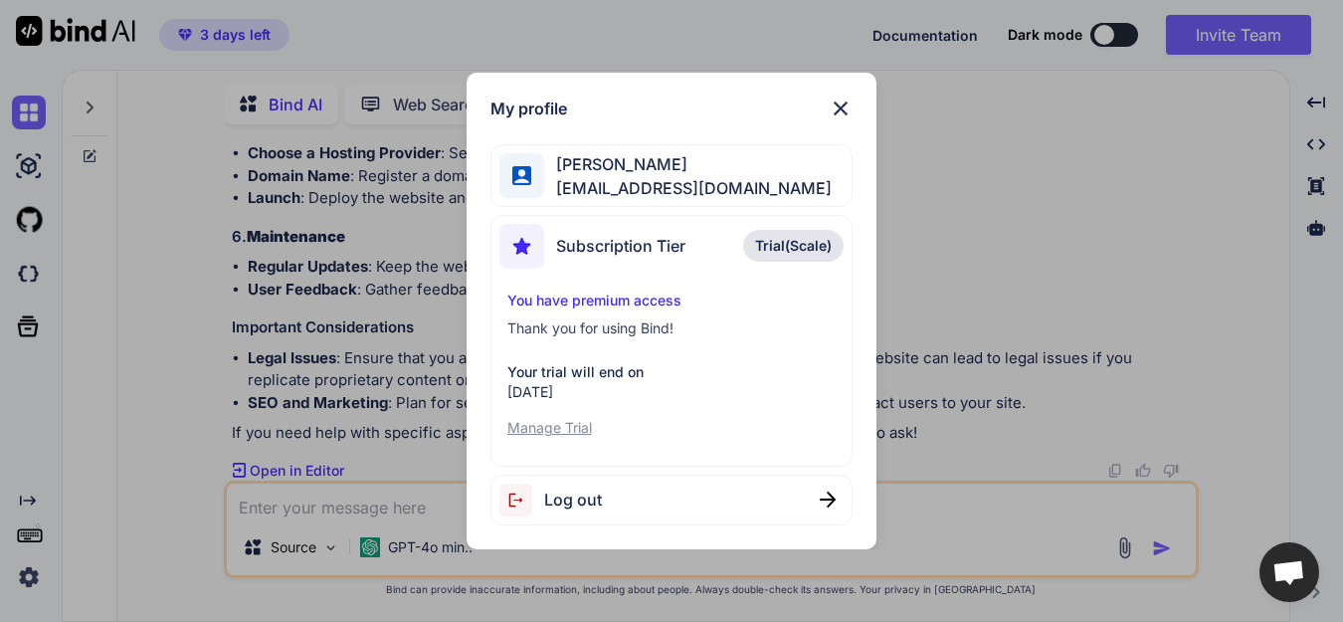
click at [573, 434] on p "Manage Trial" at bounding box center [671, 428] width 329 height 20
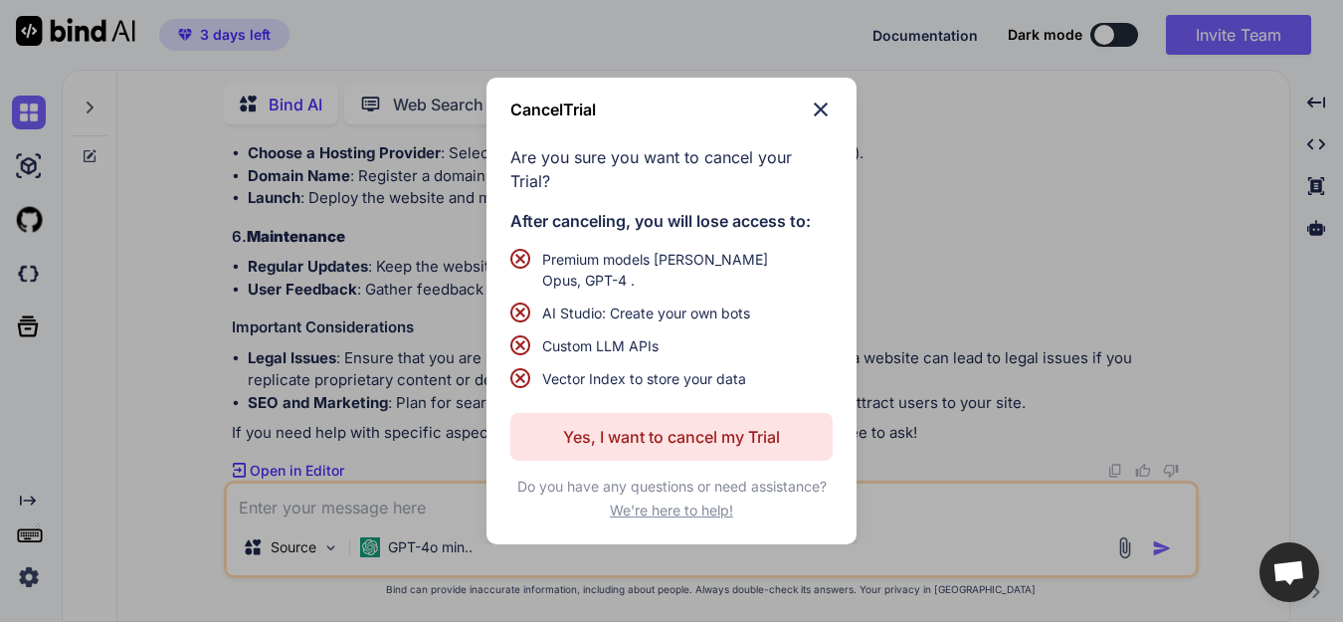
click at [683, 436] on p "Yes, I want to cancel my Trial" at bounding box center [671, 437] width 217 height 24
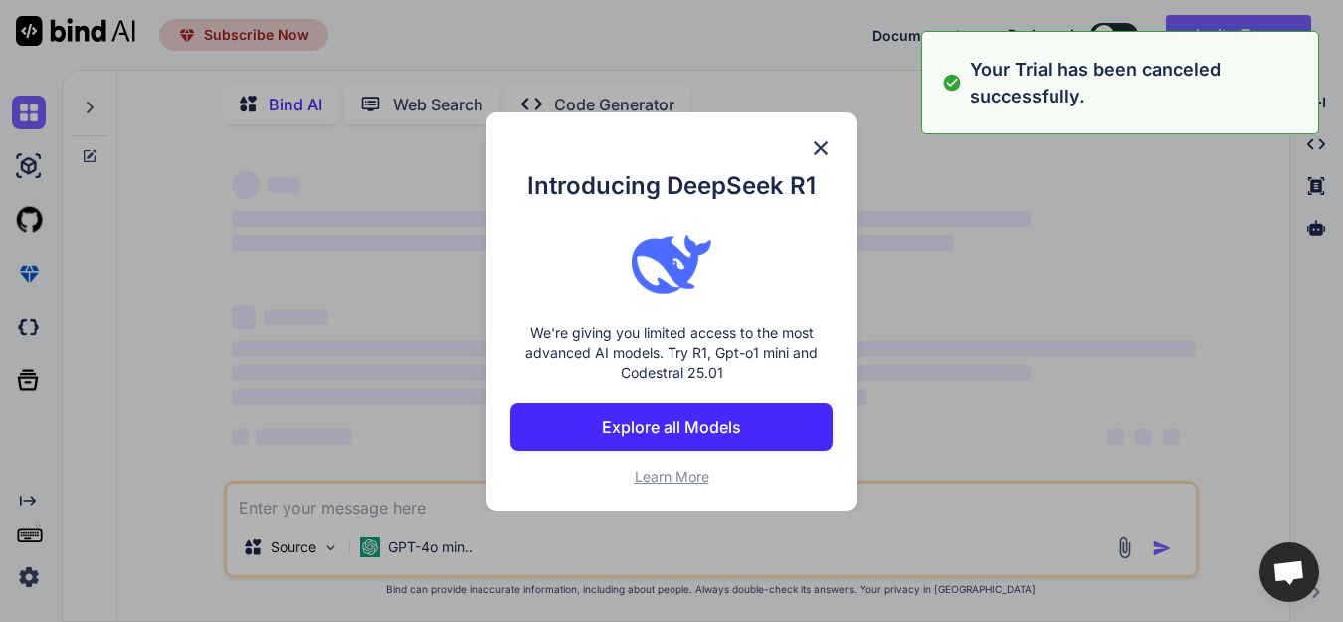
scroll to position [12, 0]
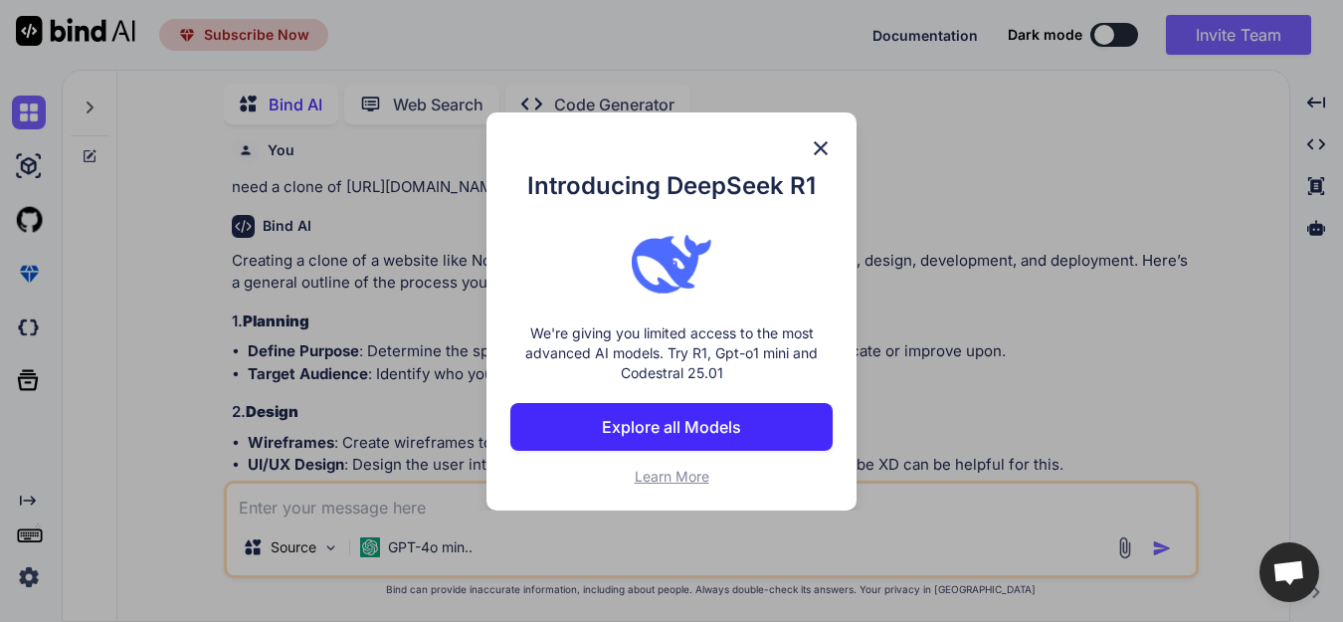
click at [828, 150] on img at bounding box center [821, 148] width 24 height 24
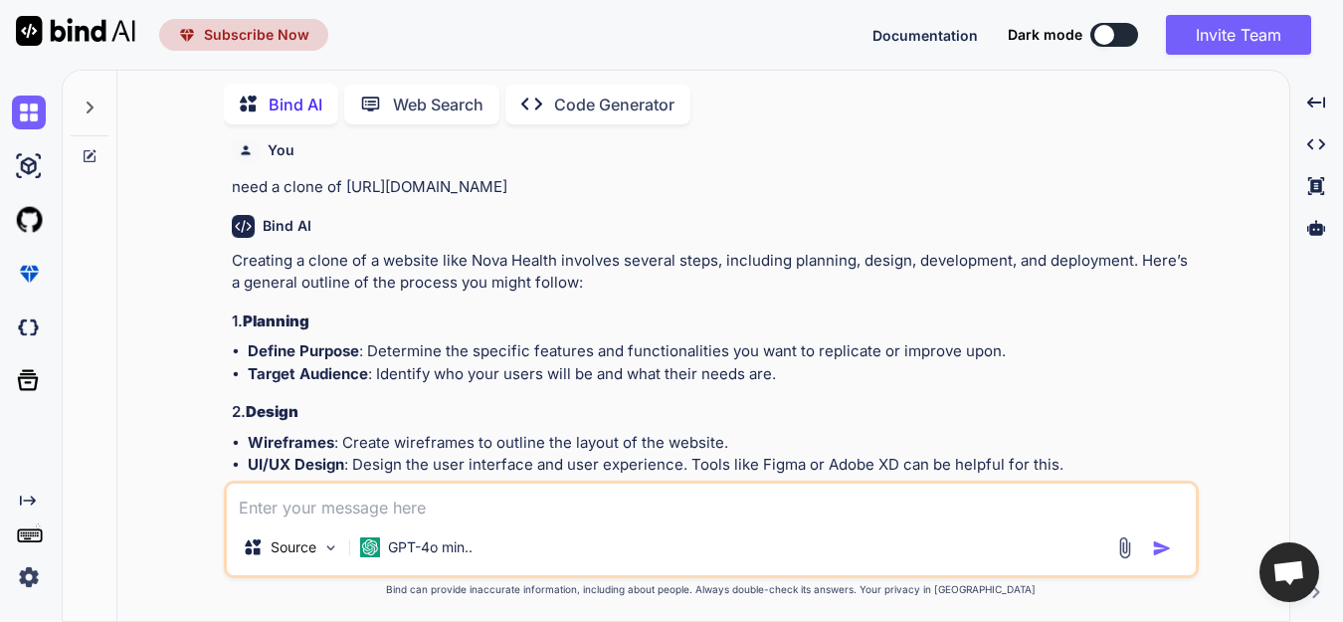
type textarea "x"
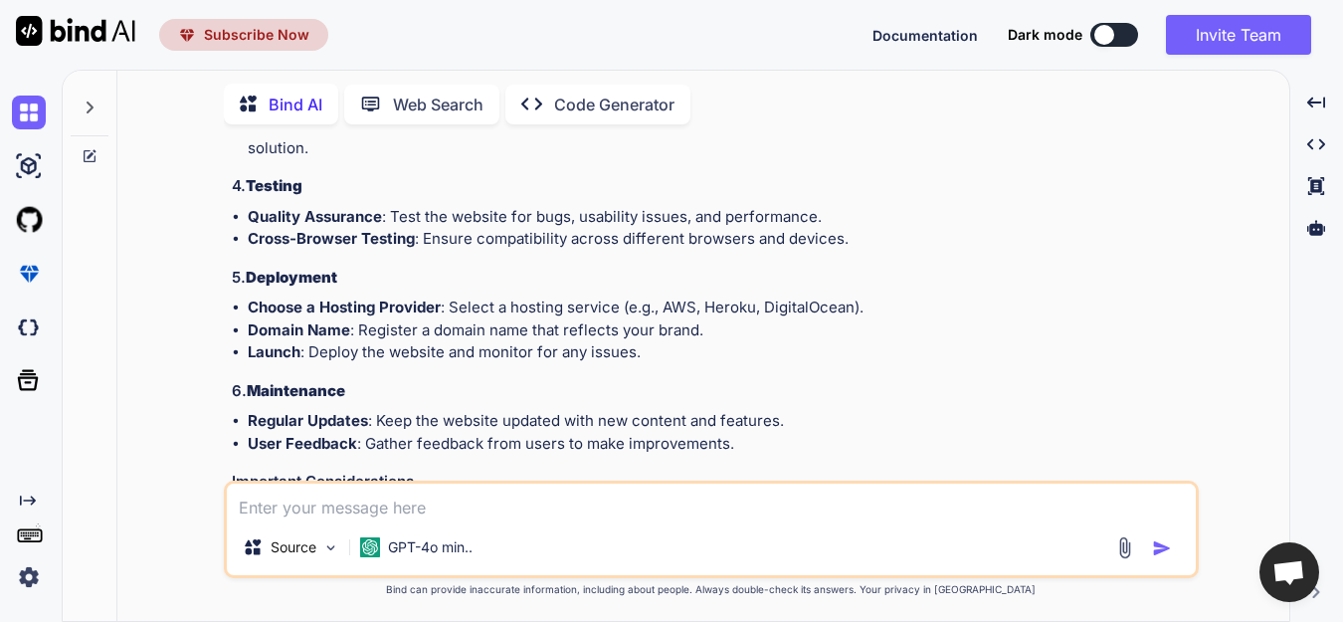
scroll to position [663, 0]
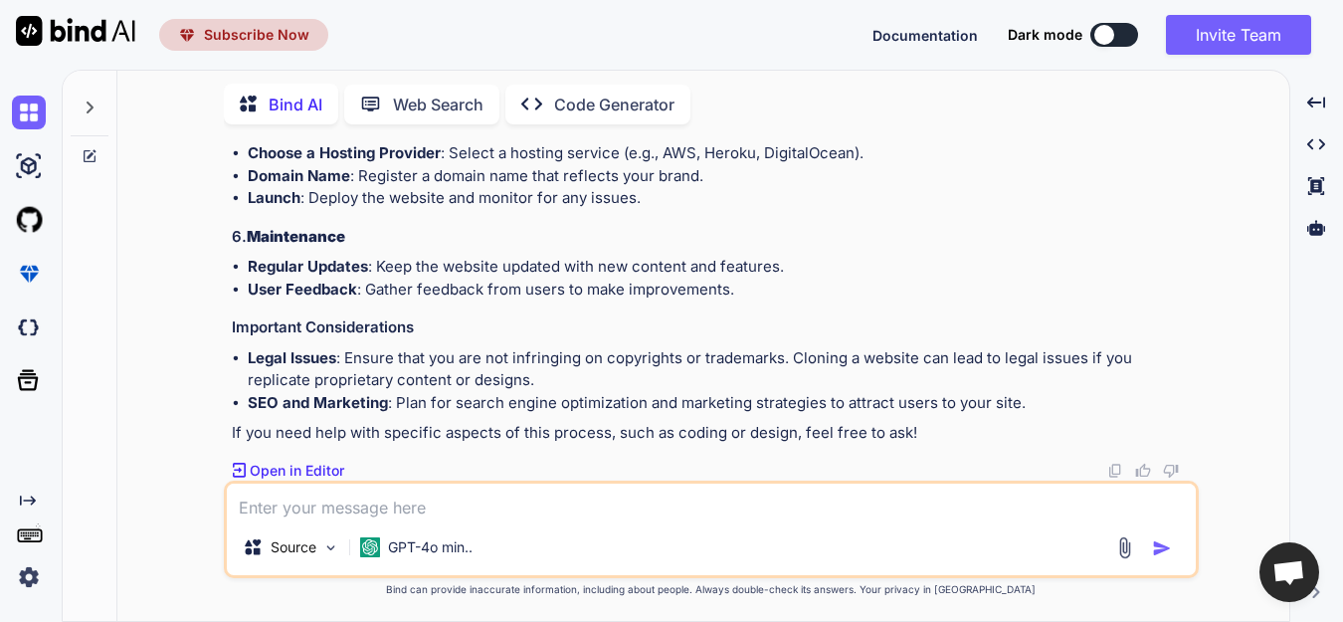
click at [27, 582] on img at bounding box center [29, 577] width 34 height 34
